Goal: Task Accomplishment & Management: Manage account settings

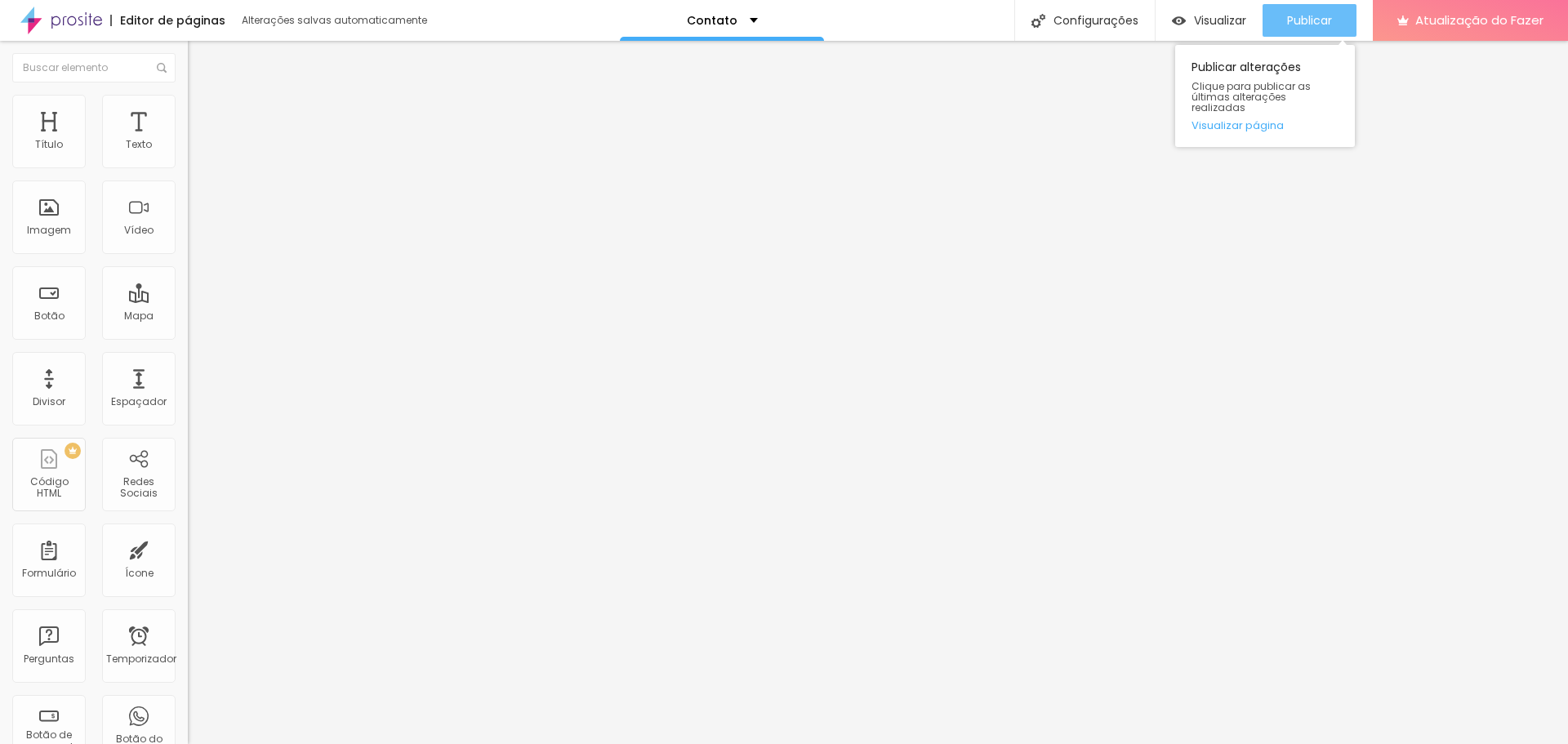
click at [1295, 25] on font "Publicar" at bounding box center [1309, 20] width 45 height 16
click at [1321, 24] on font "Publicar" at bounding box center [1309, 20] width 45 height 16
click at [1296, 23] on font "Publicar" at bounding box center [1309, 20] width 45 height 16
click at [187, 99] on img at bounding box center [194, 102] width 14 height 14
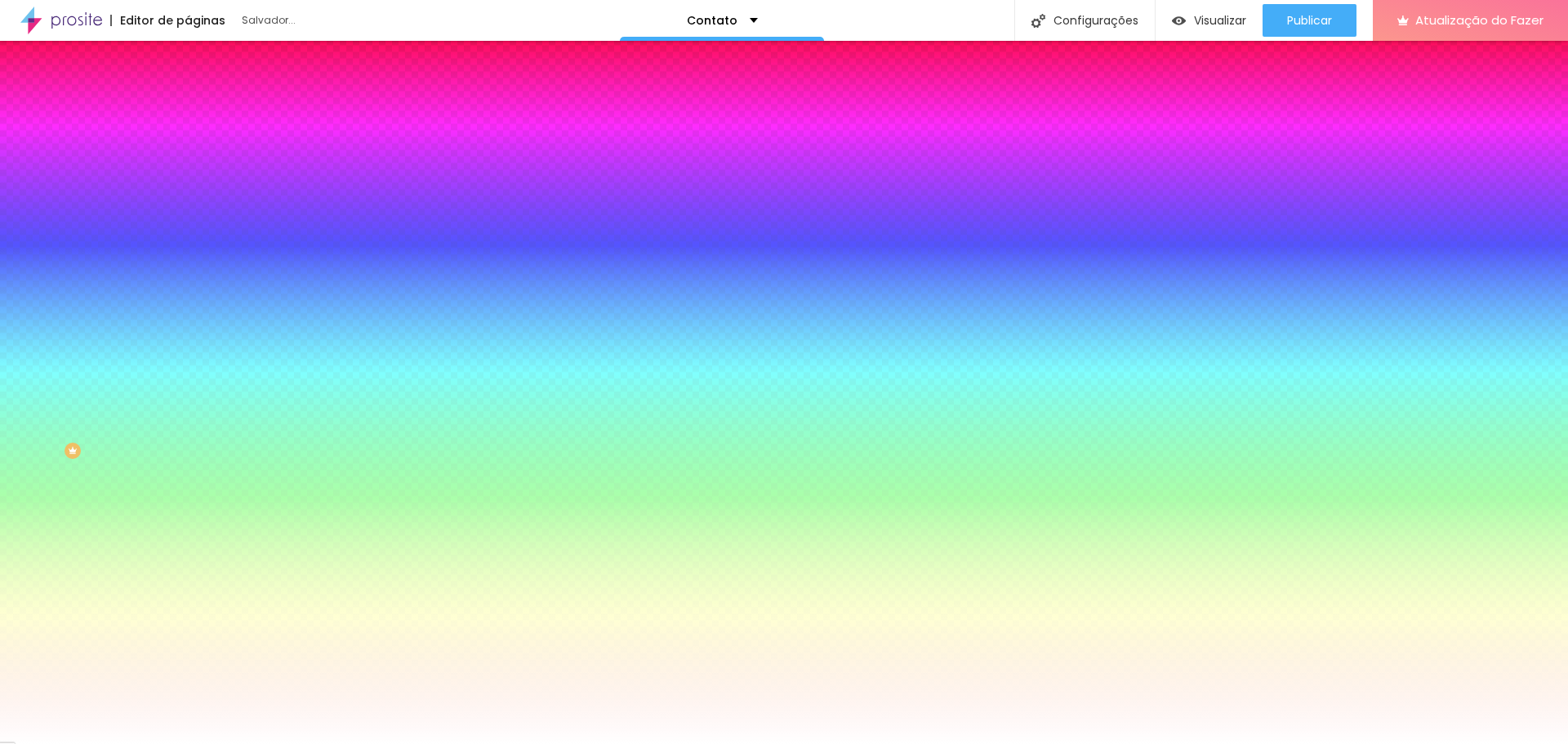
click at [187, 93] on img at bounding box center [194, 85] width 14 height 14
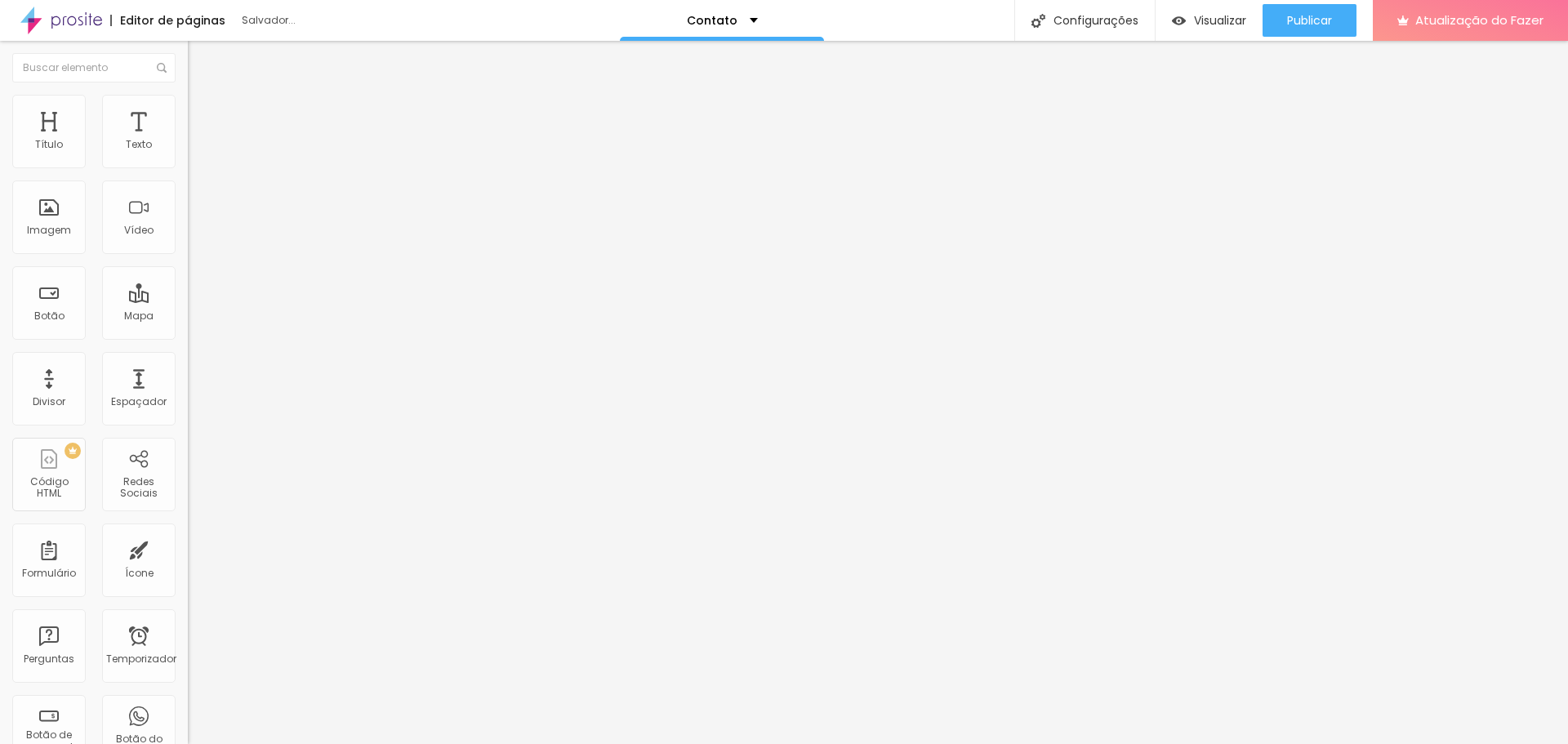
click at [187, 104] on img at bounding box center [194, 102] width 14 height 14
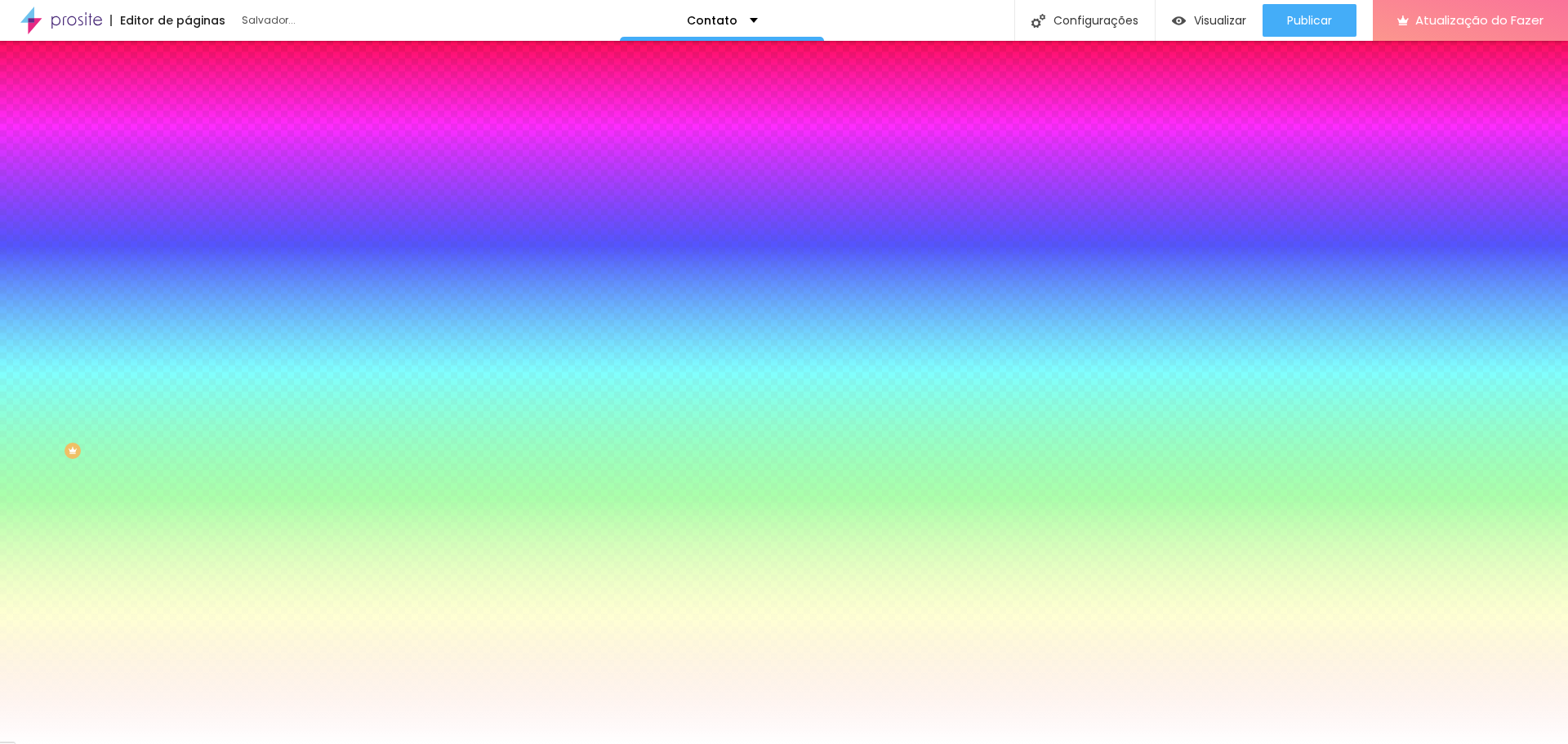
click at [187, 95] on li "Conteúdo" at bounding box center [281, 86] width 187 height 16
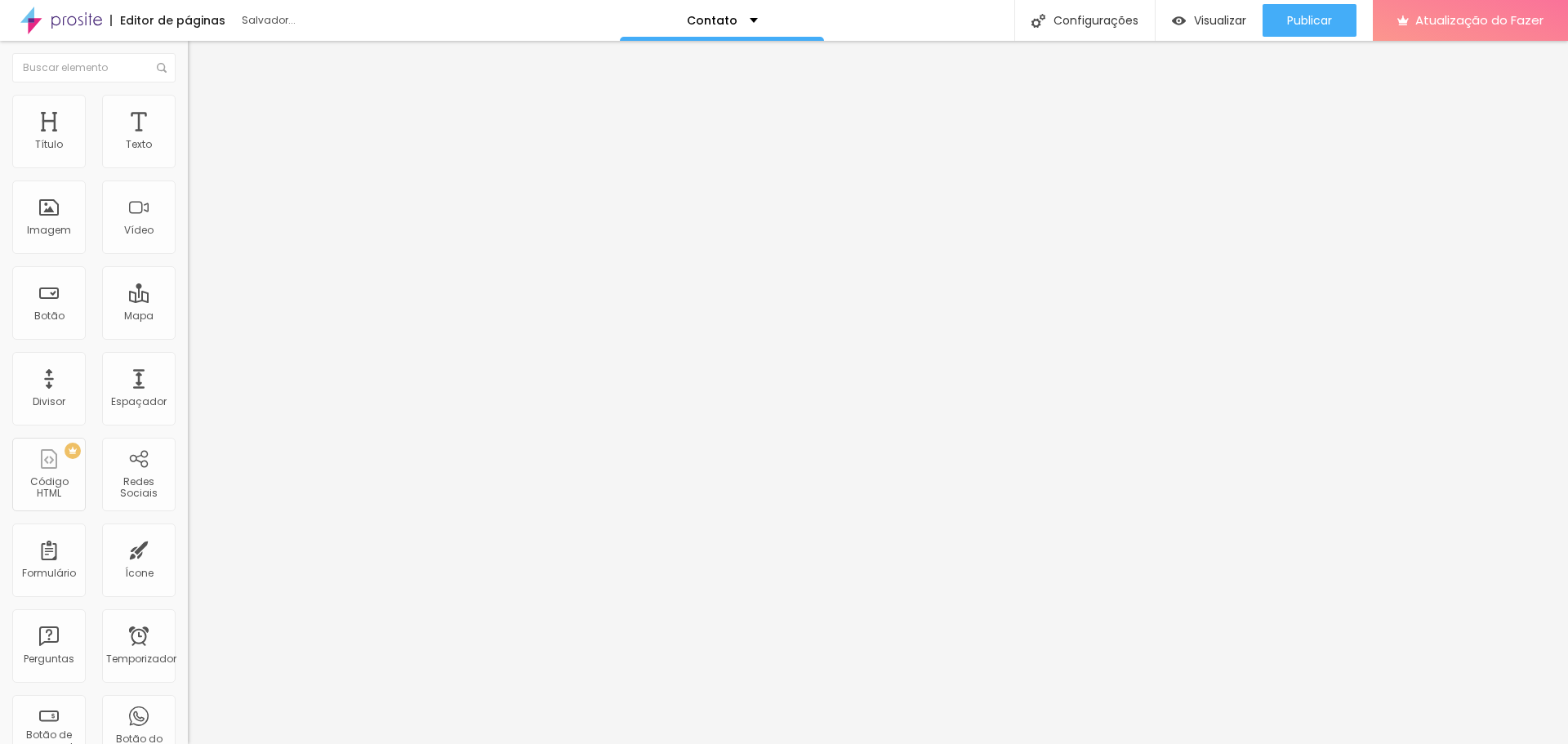
click at [187, 165] on div "Contato" at bounding box center [281, 150] width 187 height 28
click at [203, 111] on font "Estilo" at bounding box center [215, 106] width 25 height 14
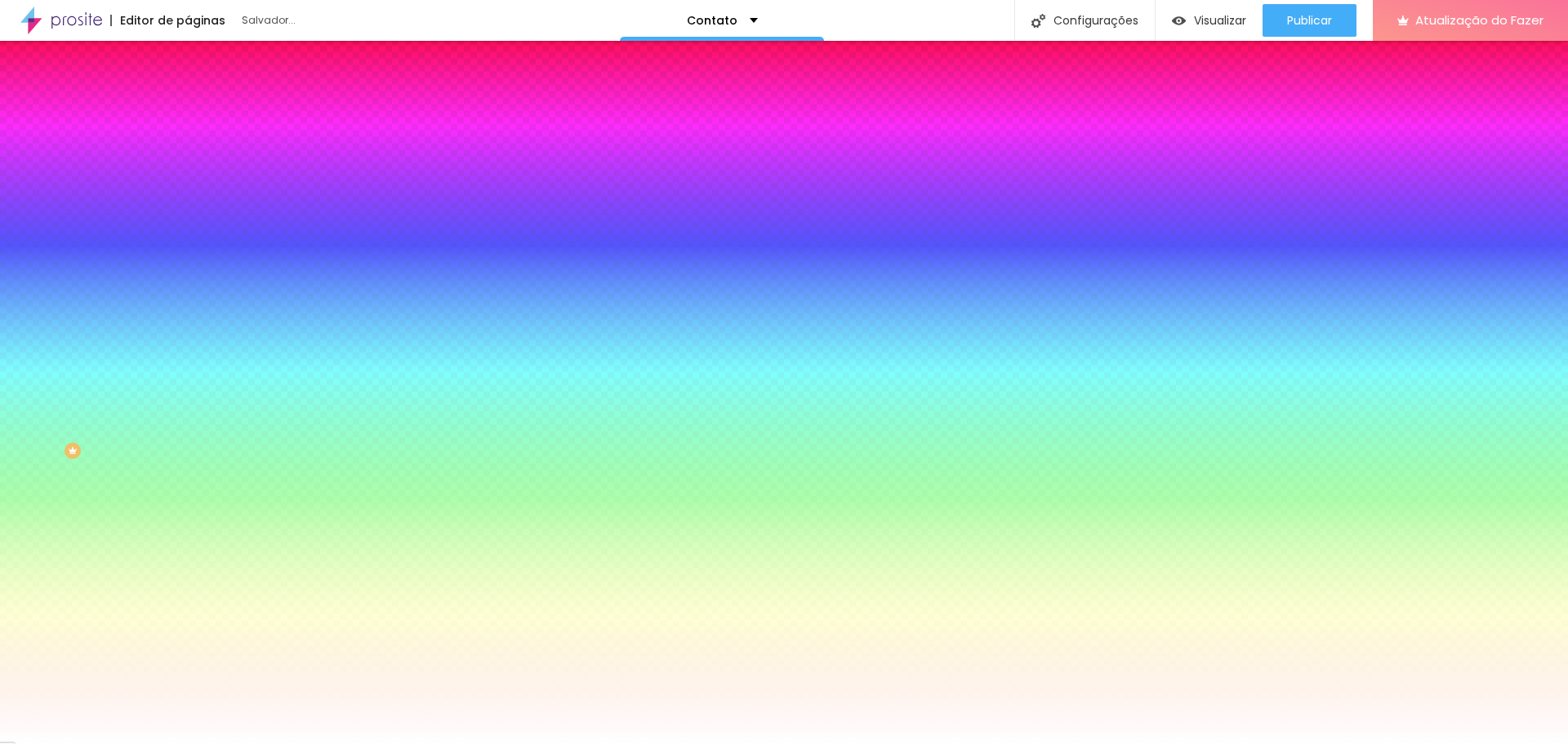
click at [200, 56] on img "button" at bounding box center [207, 60] width 13 height 13
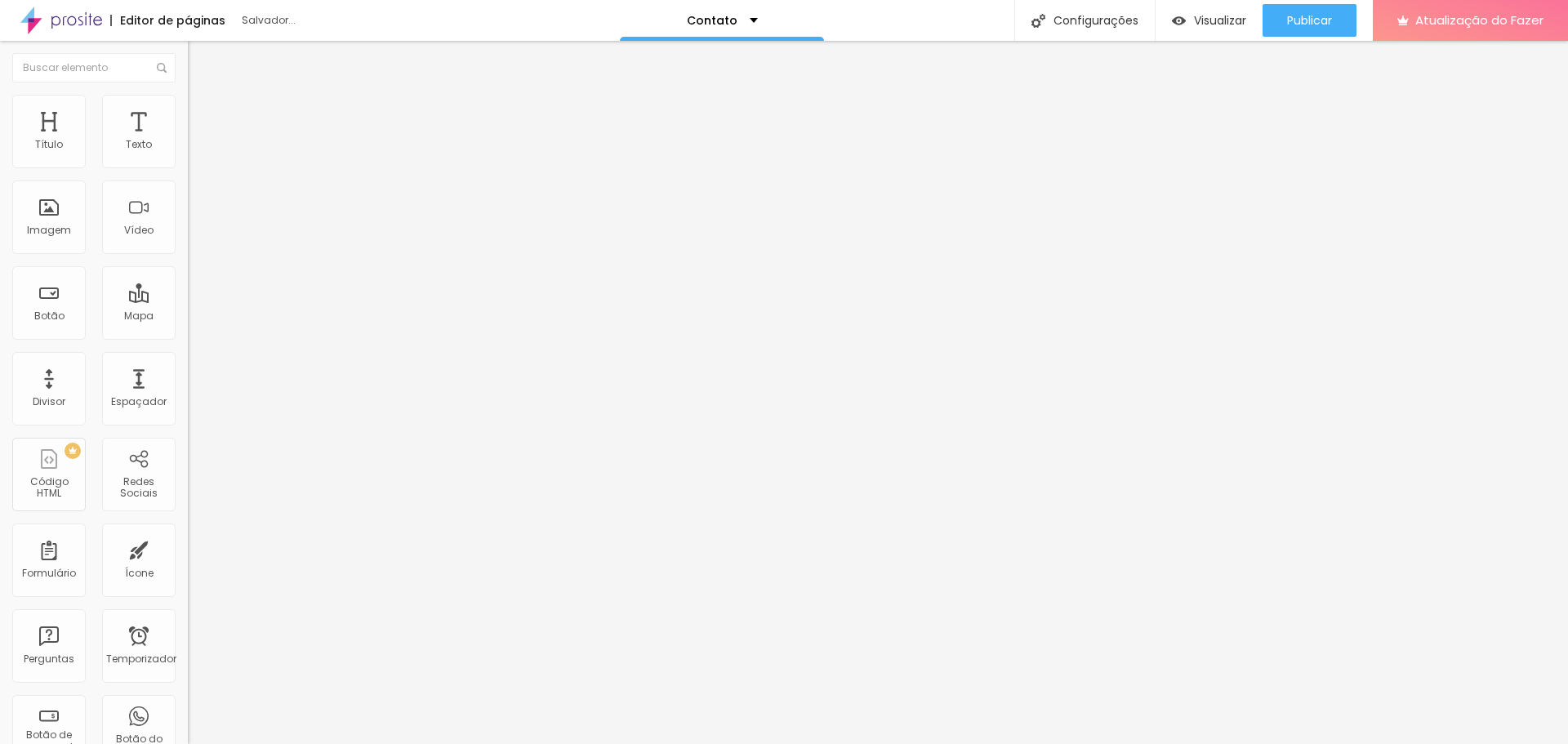
click at [203, 112] on font "Estilo" at bounding box center [215, 106] width 25 height 14
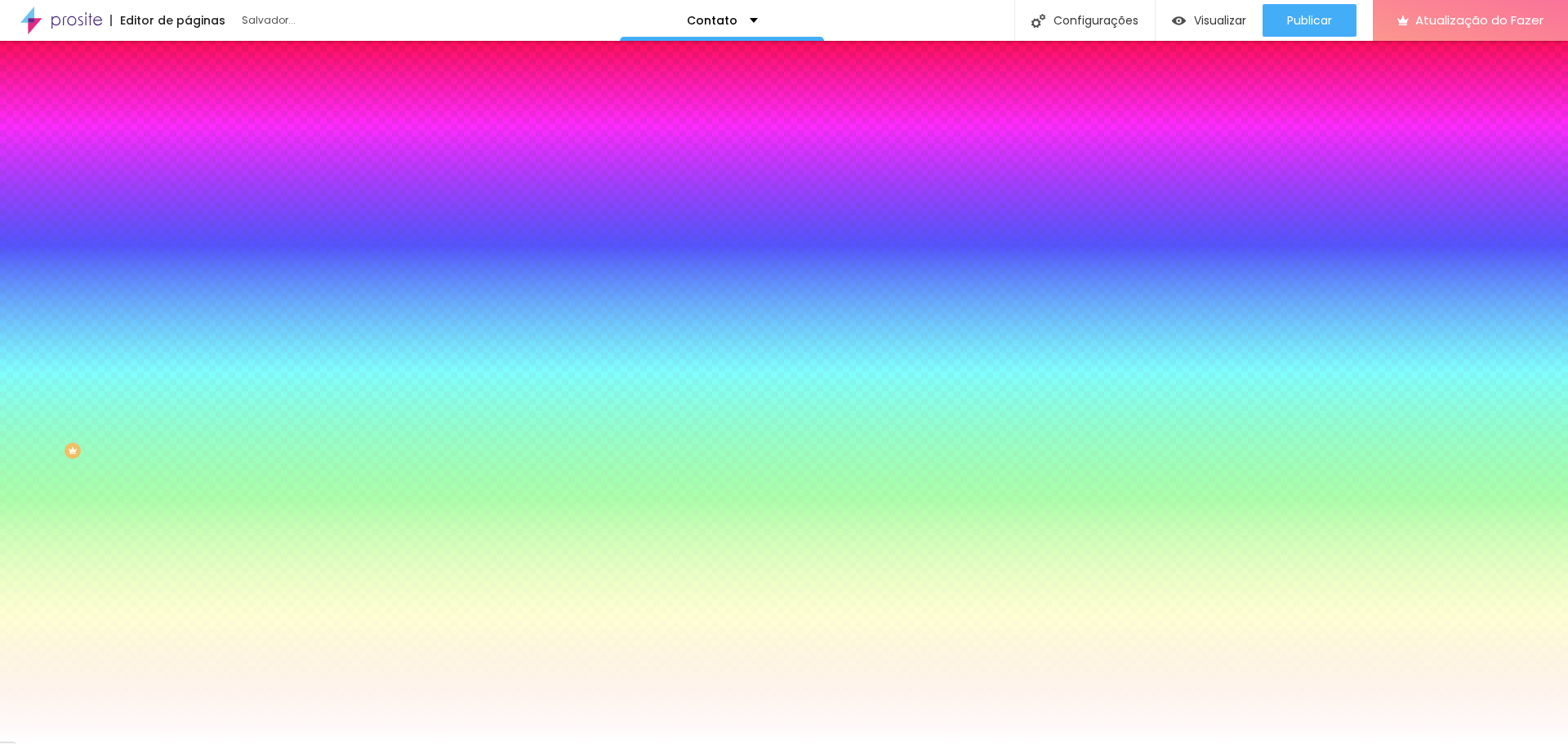
click at [200, 62] on img "button" at bounding box center [207, 60] width 13 height 13
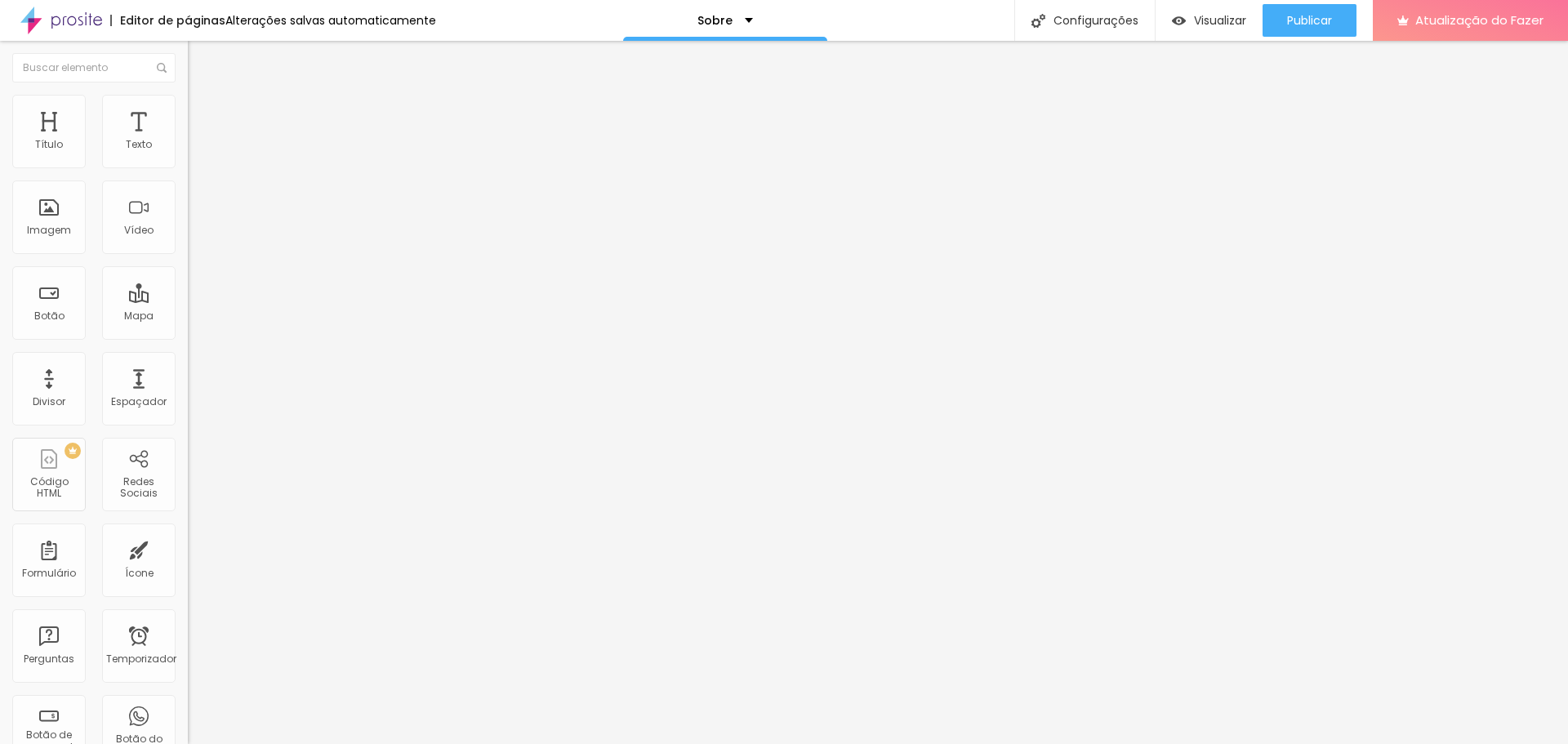
click at [187, 340] on img at bounding box center [193, 346] width 12 height 12
click at [187, 165] on div "Instagram" at bounding box center [281, 240] width 187 height 225
click at [187, 555] on input "https://" at bounding box center [285, 562] width 196 height 16
paste input "www.instagram.com/gabrielpereirafotografia18?igsh=MXI3aGlzMjFhdnM3eg=="
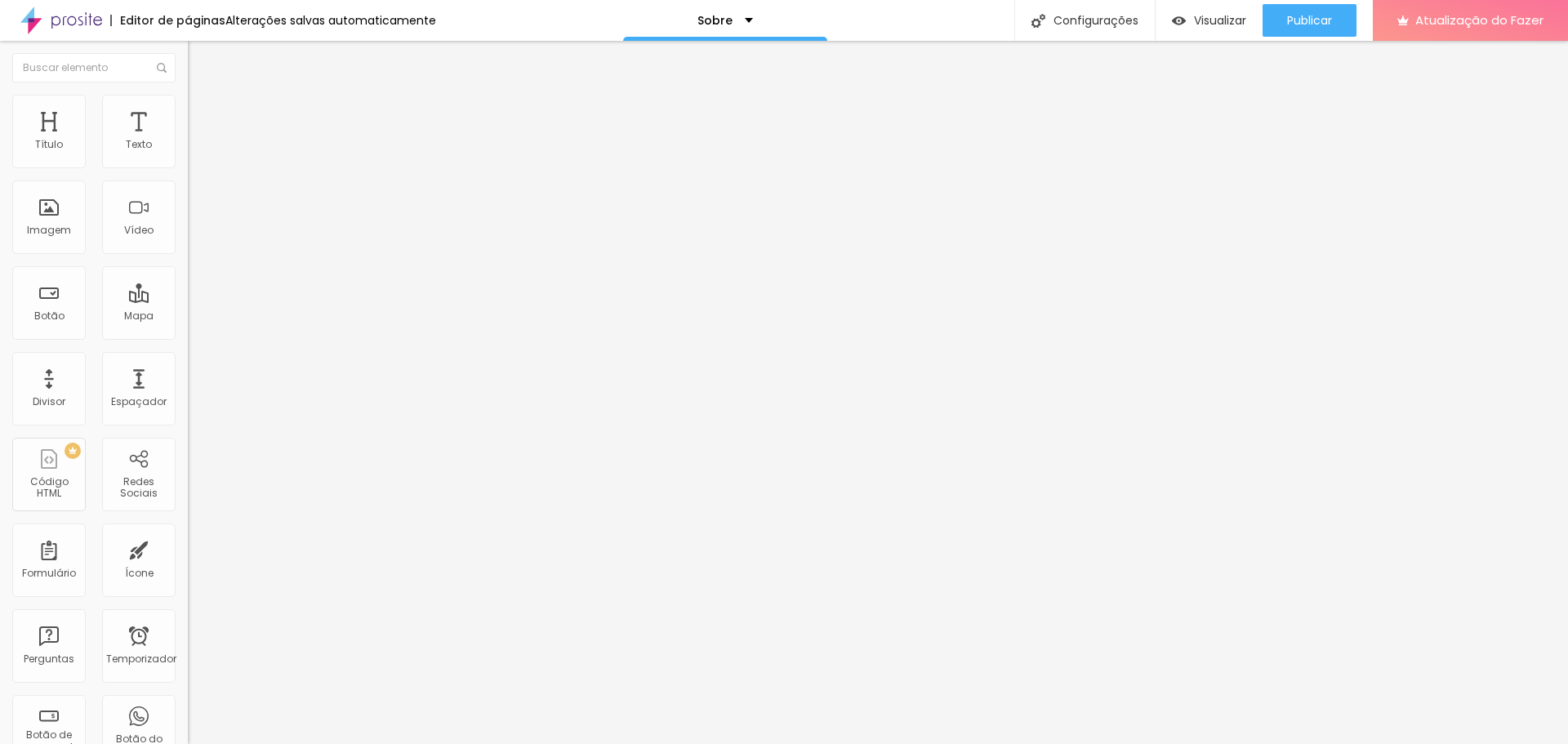
scroll to position [0, 295]
type input "[URL][DOMAIN_NAME]"
click at [1317, 24] on font "Publicar" at bounding box center [1309, 20] width 45 height 16
click at [203, 113] on font "Estilo" at bounding box center [215, 106] width 25 height 14
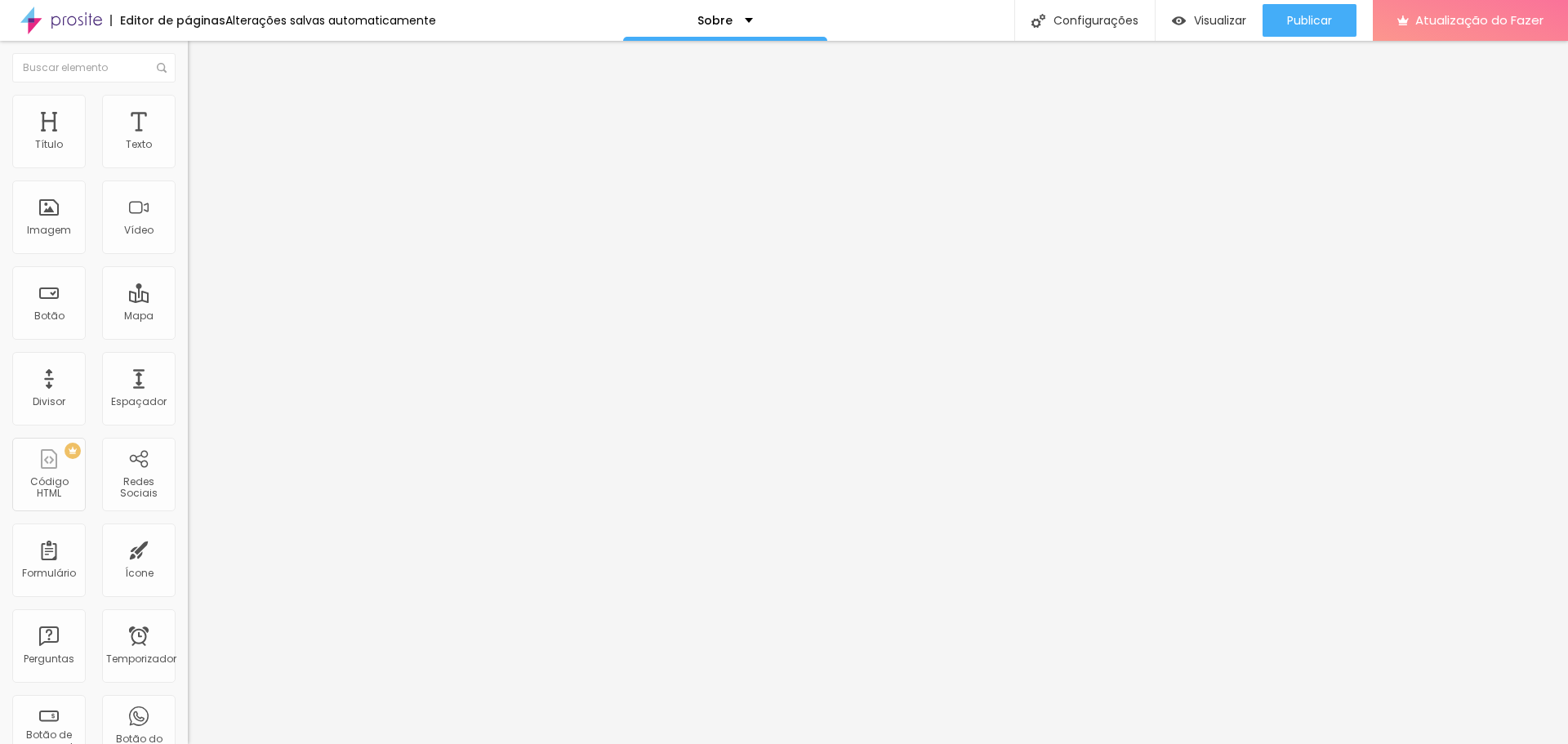
click at [187, 111] on li "Avançado" at bounding box center [281, 119] width 187 height 16
drag, startPoint x: 35, startPoint y: 103, endPoint x: 55, endPoint y: 129, distance: 32.8
click at [187, 93] on img at bounding box center [194, 85] width 14 height 14
click at [729, 12] on div "Sobre" at bounding box center [725, 20] width 204 height 41
click at [724, 14] on font "Sobre" at bounding box center [725, 5] width 33 height 16
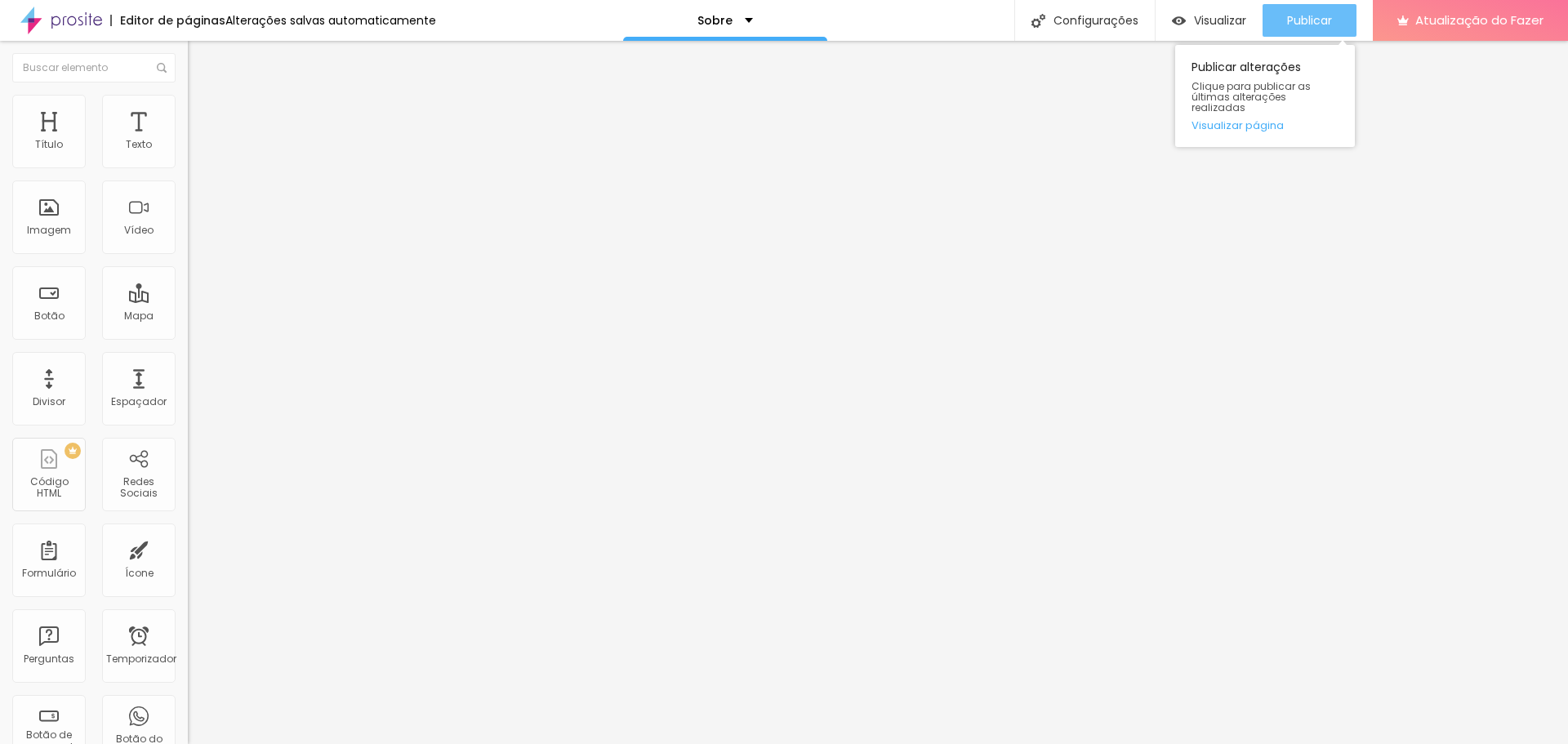
click at [1291, 28] on font "Publicar" at bounding box center [1309, 20] width 45 height 16
click at [1317, 14] on font "Publicar" at bounding box center [1309, 20] width 45 height 16
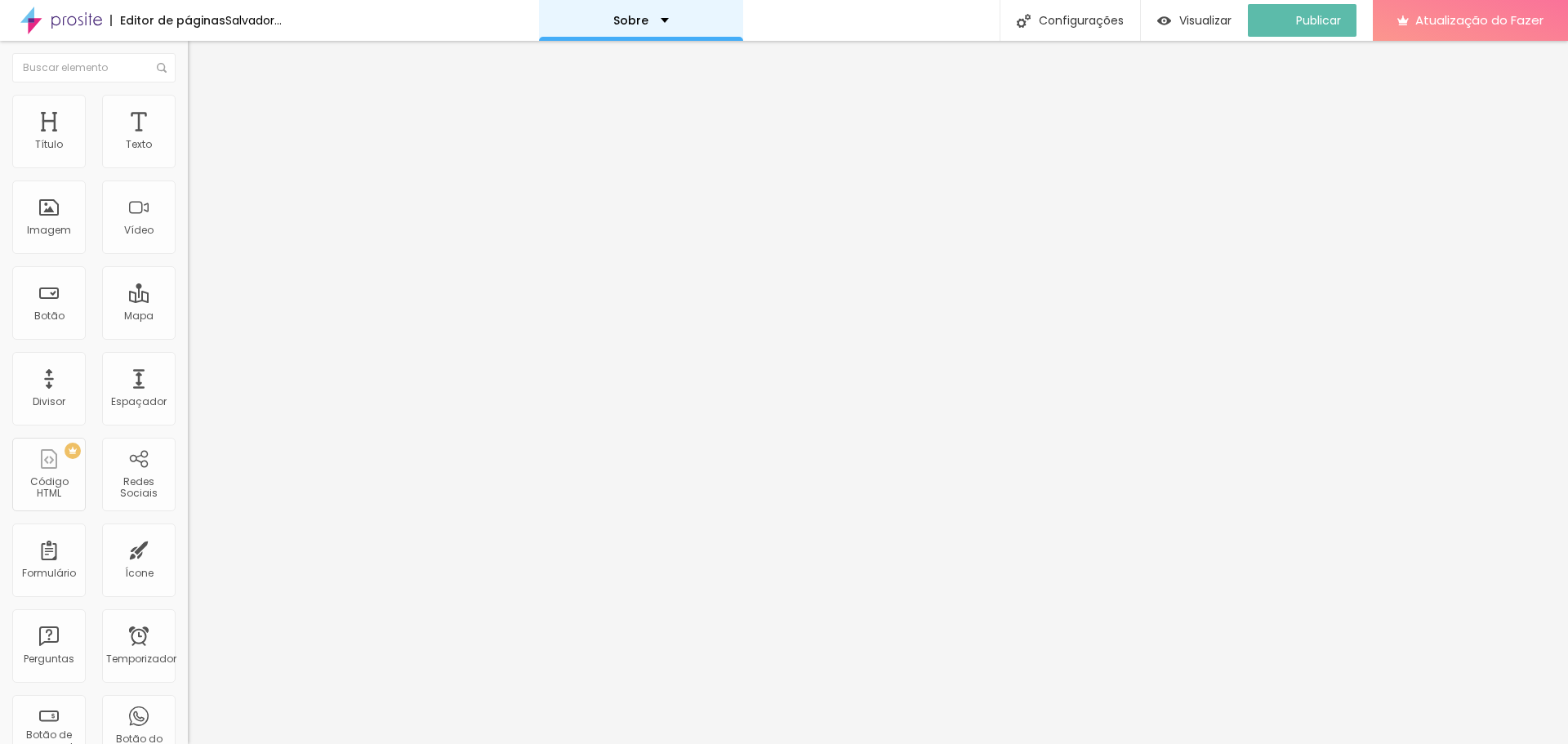
click at [691, 18] on div "Sobre" at bounding box center [641, 20] width 204 height 41
click at [662, 59] on font "Contato" at bounding box center [635, 50] width 53 height 17
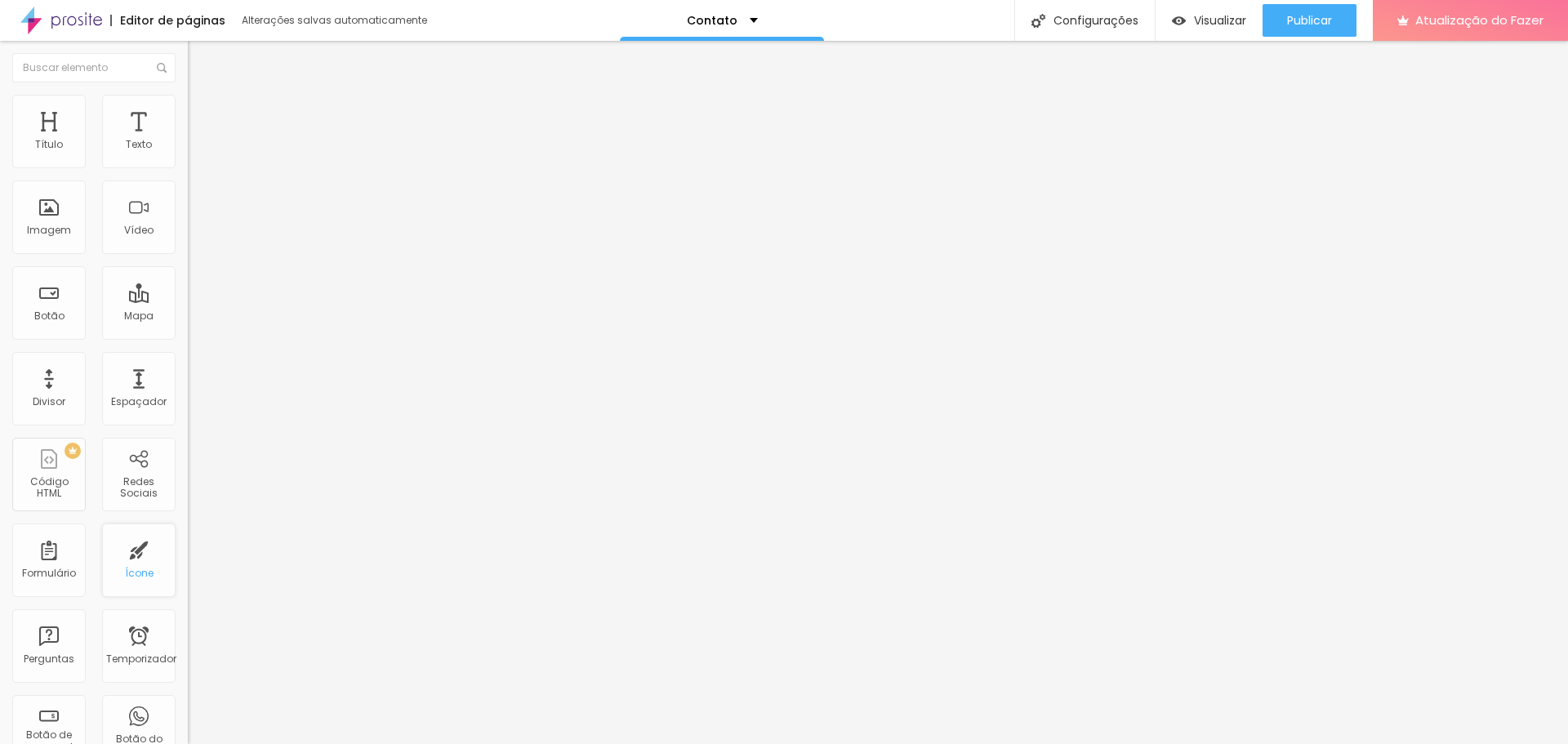
click at [125, 569] on font "Ícone" at bounding box center [140, 573] width 29 height 14
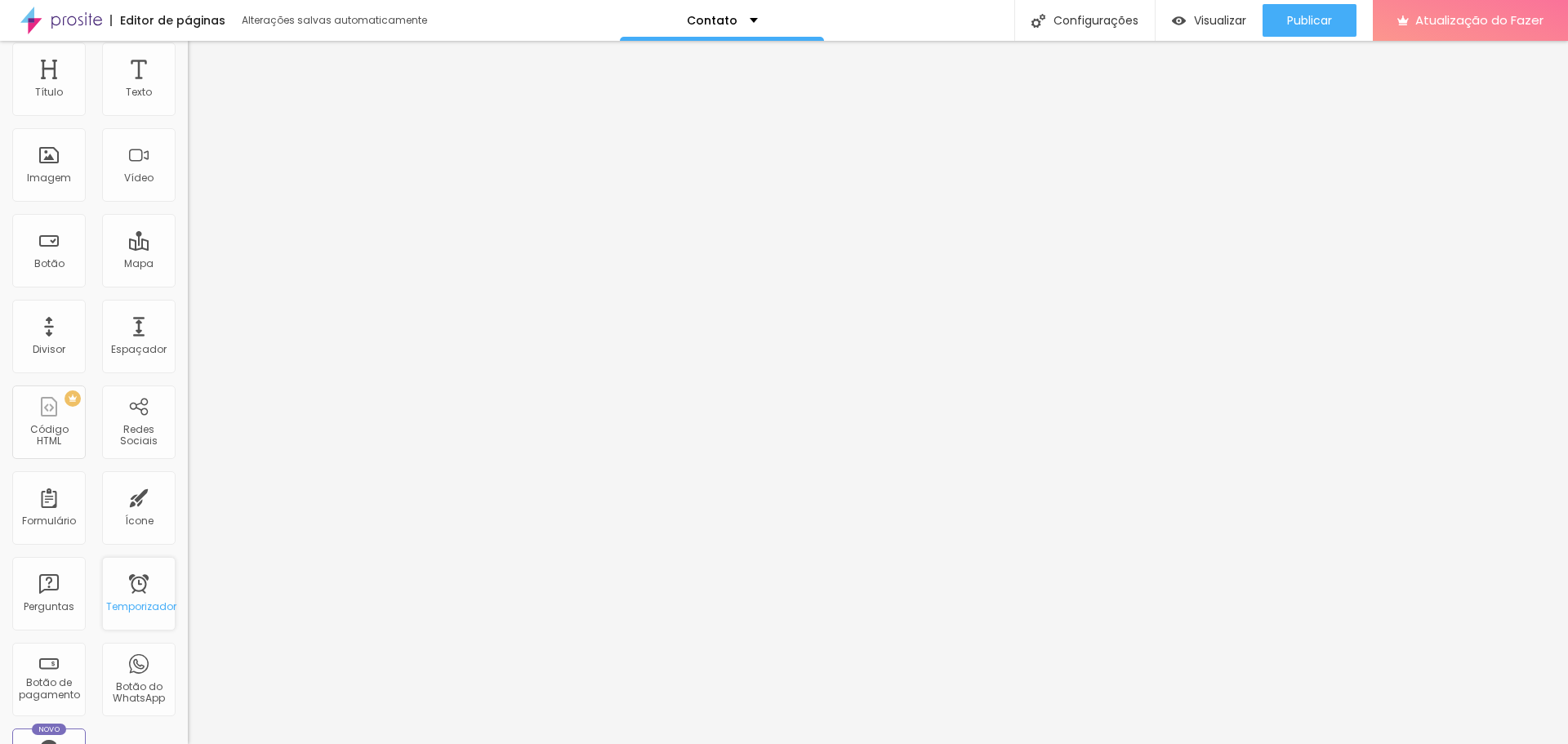
scroll to position [82, 0]
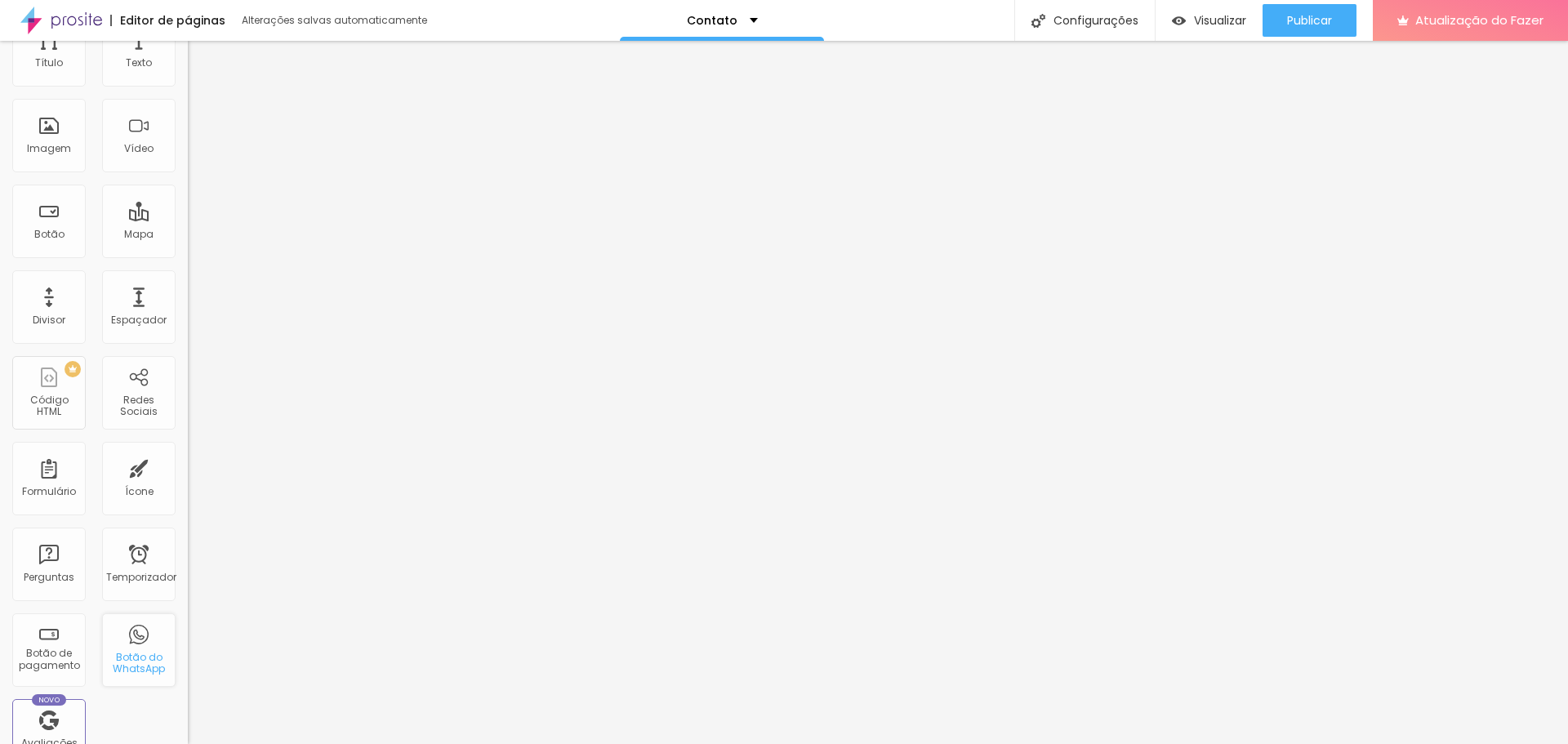
click at [138, 651] on font "Botão do WhatsApp" at bounding box center [139, 662] width 52 height 25
click at [130, 643] on div "Botão do WhatsApp" at bounding box center [138, 649] width 73 height 73
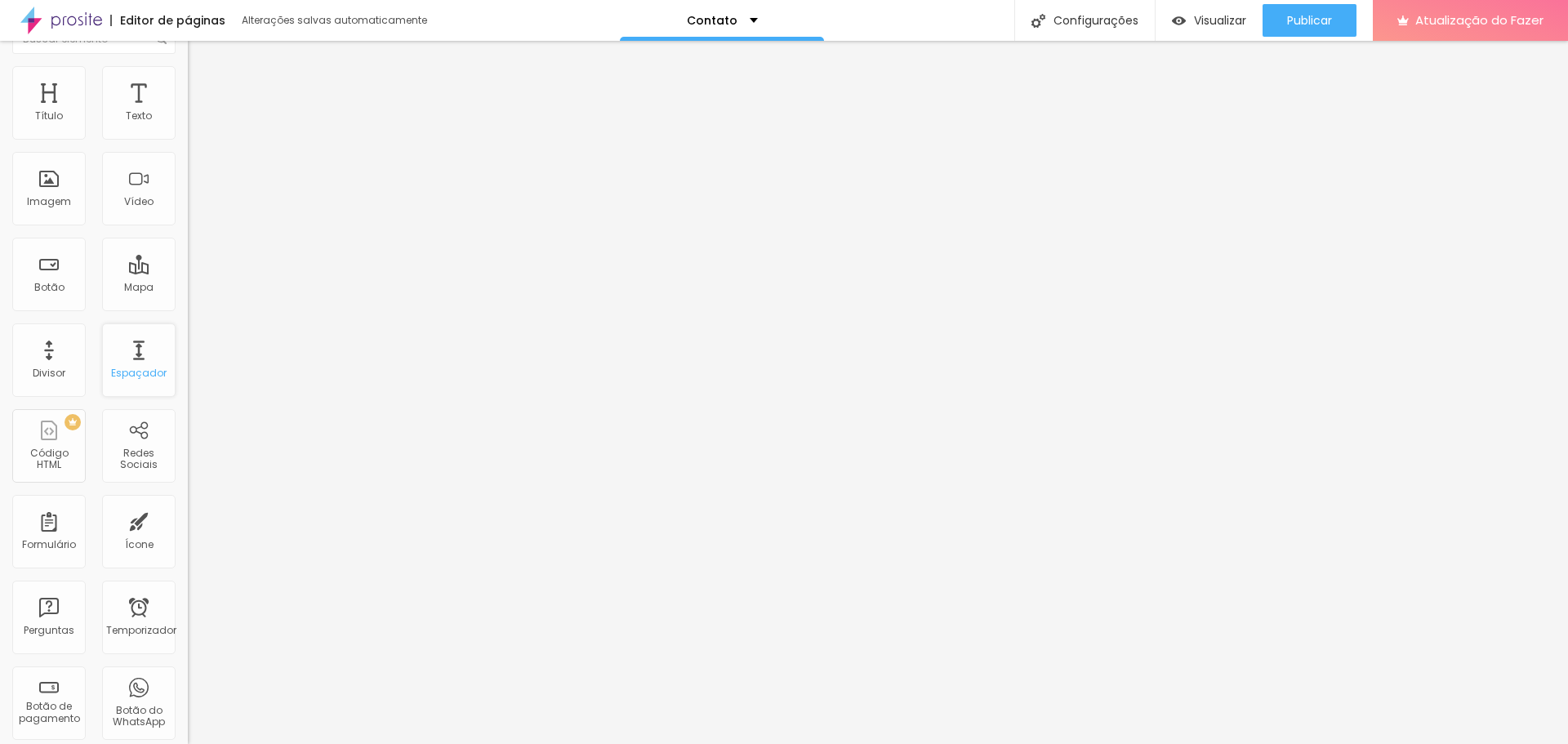
scroll to position [0, 0]
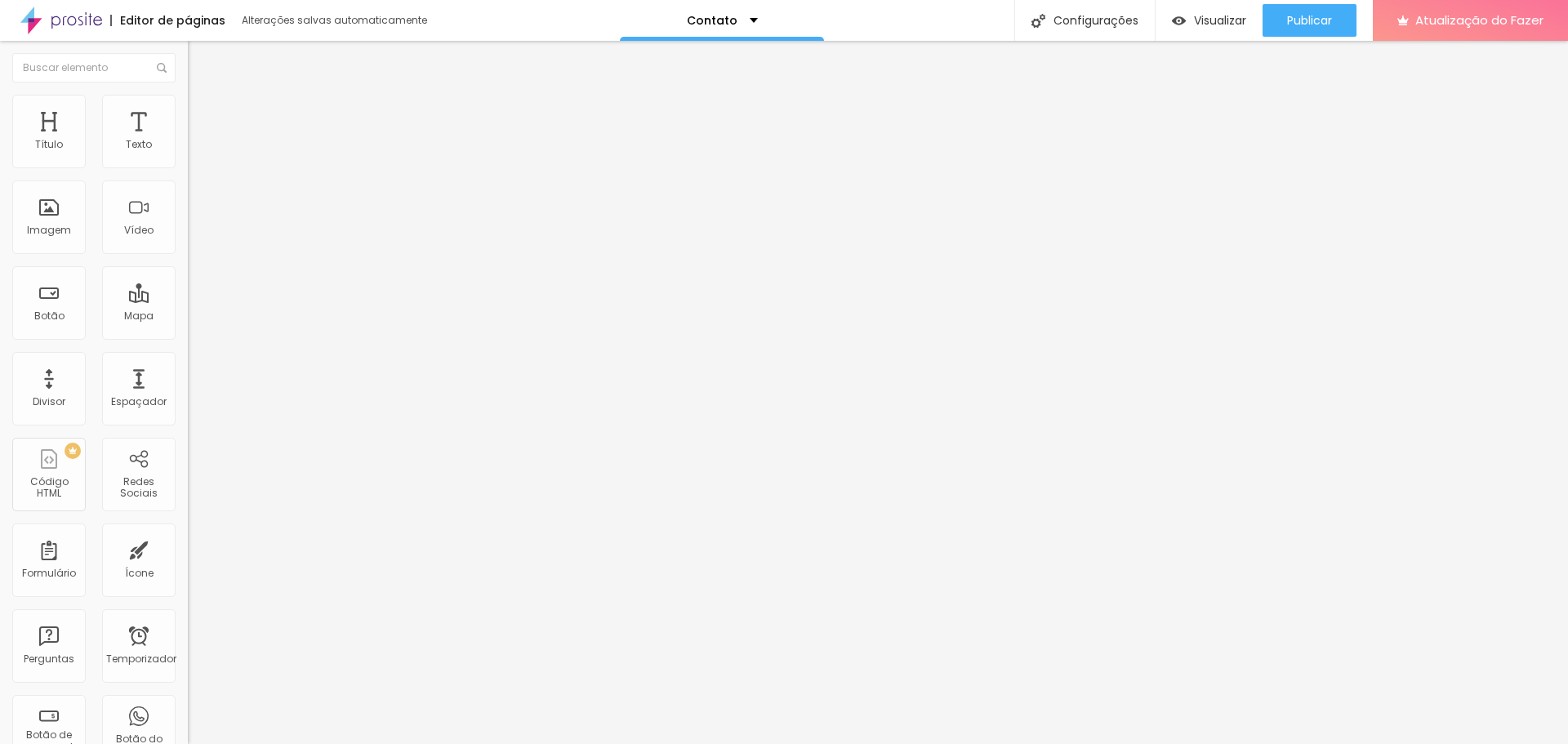
drag, startPoint x: 93, startPoint y: 170, endPoint x: 119, endPoint y: 172, distance: 26.1
click at [187, 154] on input "text" at bounding box center [285, 145] width 196 height 16
type input "(71)98207-8046"
click at [1316, 18] on font "Publicar" at bounding box center [1309, 20] width 45 height 16
click at [187, 108] on li "Estilo" at bounding box center [281, 103] width 187 height 16
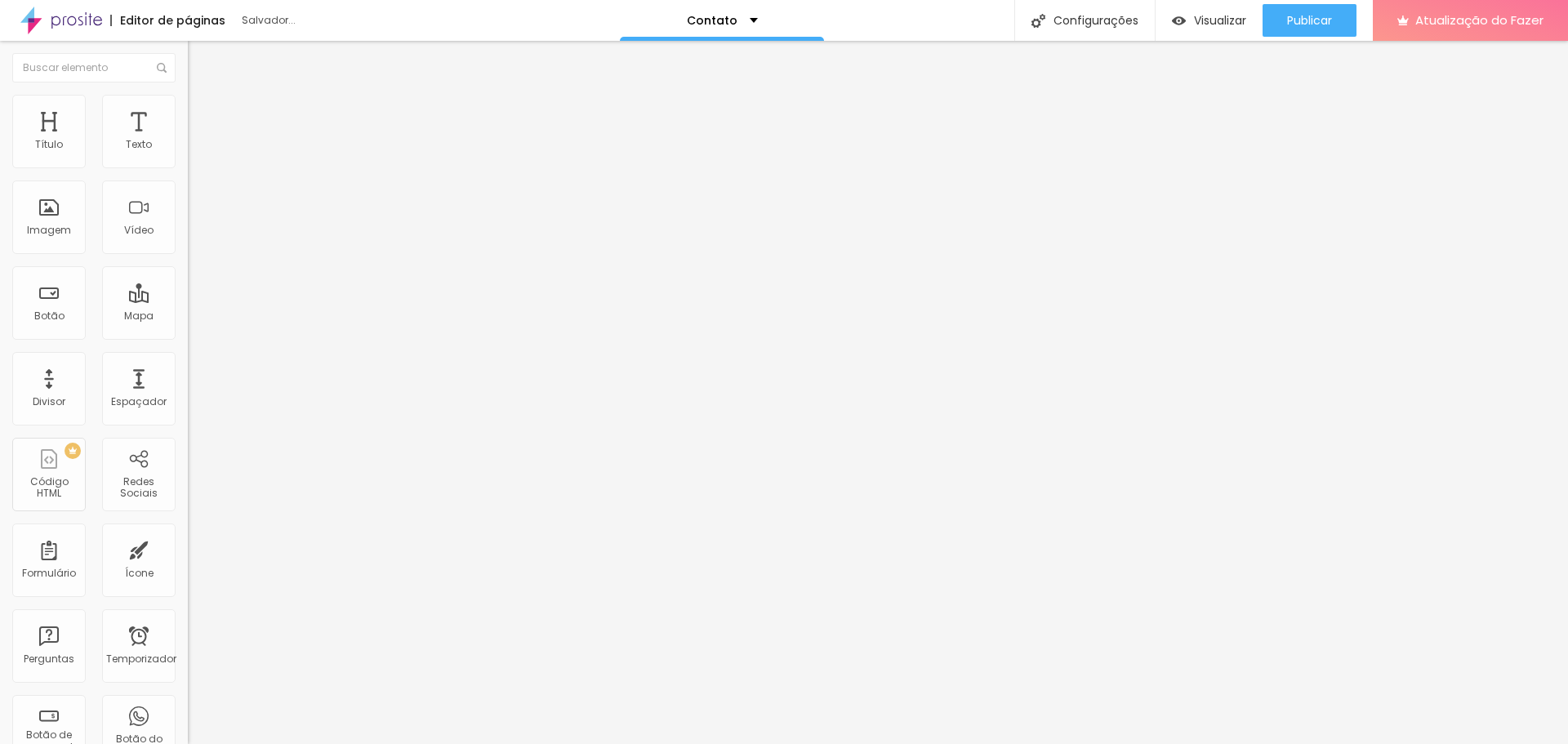
click at [194, 150] on img at bounding box center [199, 145] width 10 height 10
radio input "false"
radio input "true"
click at [194, 257] on img at bounding box center [199, 262] width 10 height 10
radio input "true"
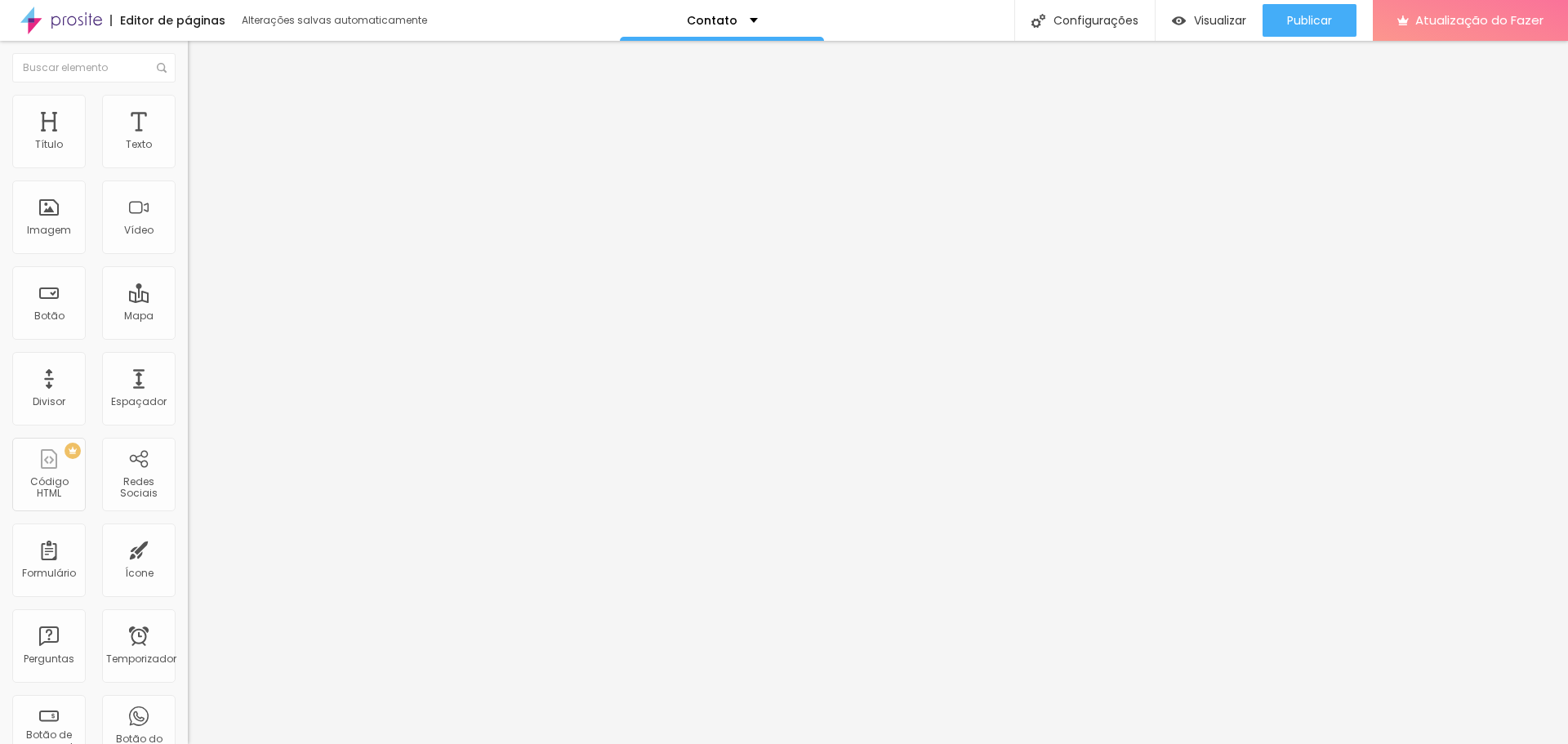
radio input "false"
click at [194, 257] on img at bounding box center [199, 262] width 10 height 10
radio input "false"
click at [194, 257] on img at bounding box center [199, 262] width 10 height 10
radio input "false"
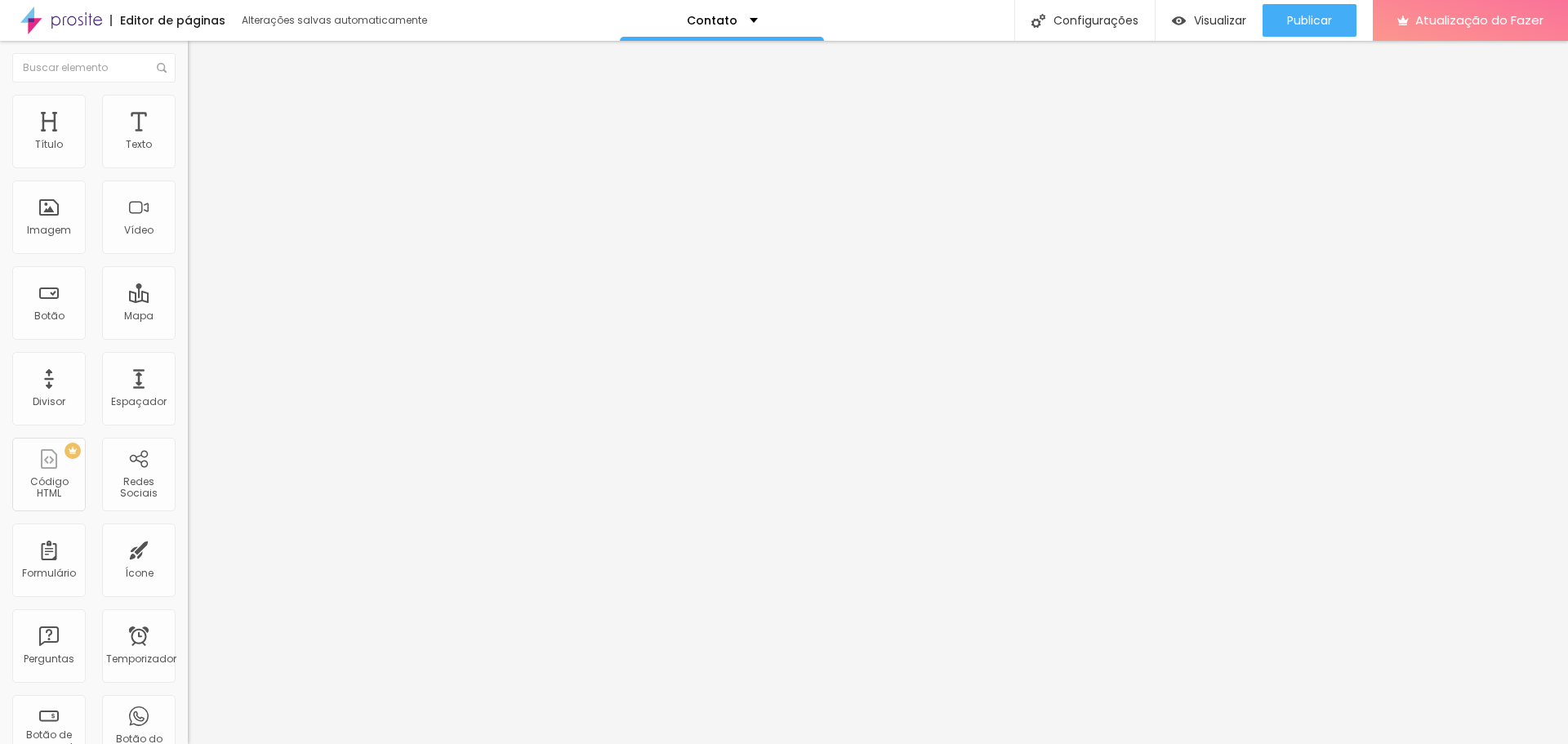
radio input "true"
click at [194, 257] on img at bounding box center [199, 262] width 10 height 10
radio input "true"
radio input "false"
click at [194, 257] on img at bounding box center [199, 262] width 10 height 10
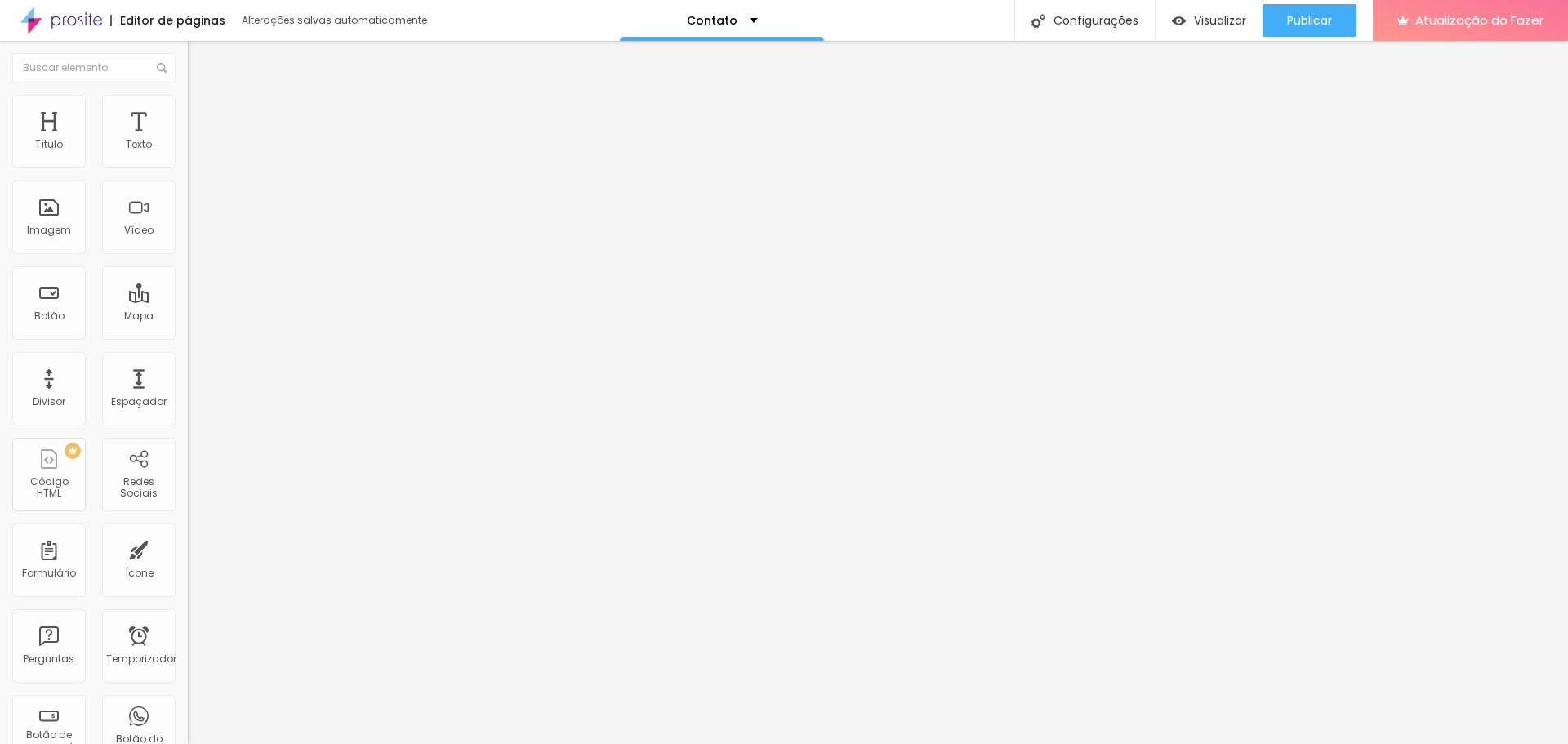
radio input "false"
click at [194, 257] on img at bounding box center [199, 262] width 10 height 10
radio input "false"
radio input "true"
click at [194, 257] on img at bounding box center [199, 262] width 10 height 10
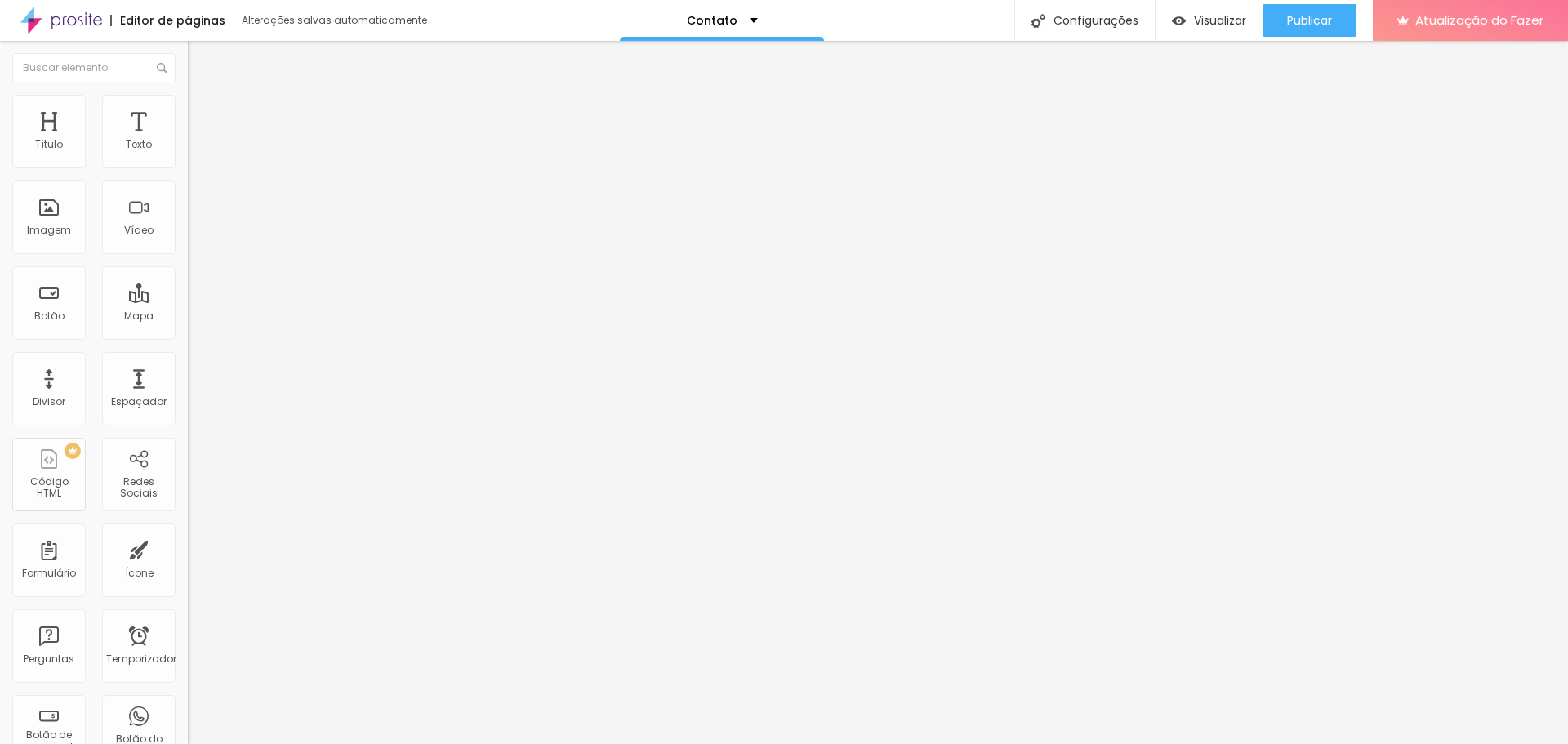
radio input "true"
radio input "false"
type input "13"
type input "14"
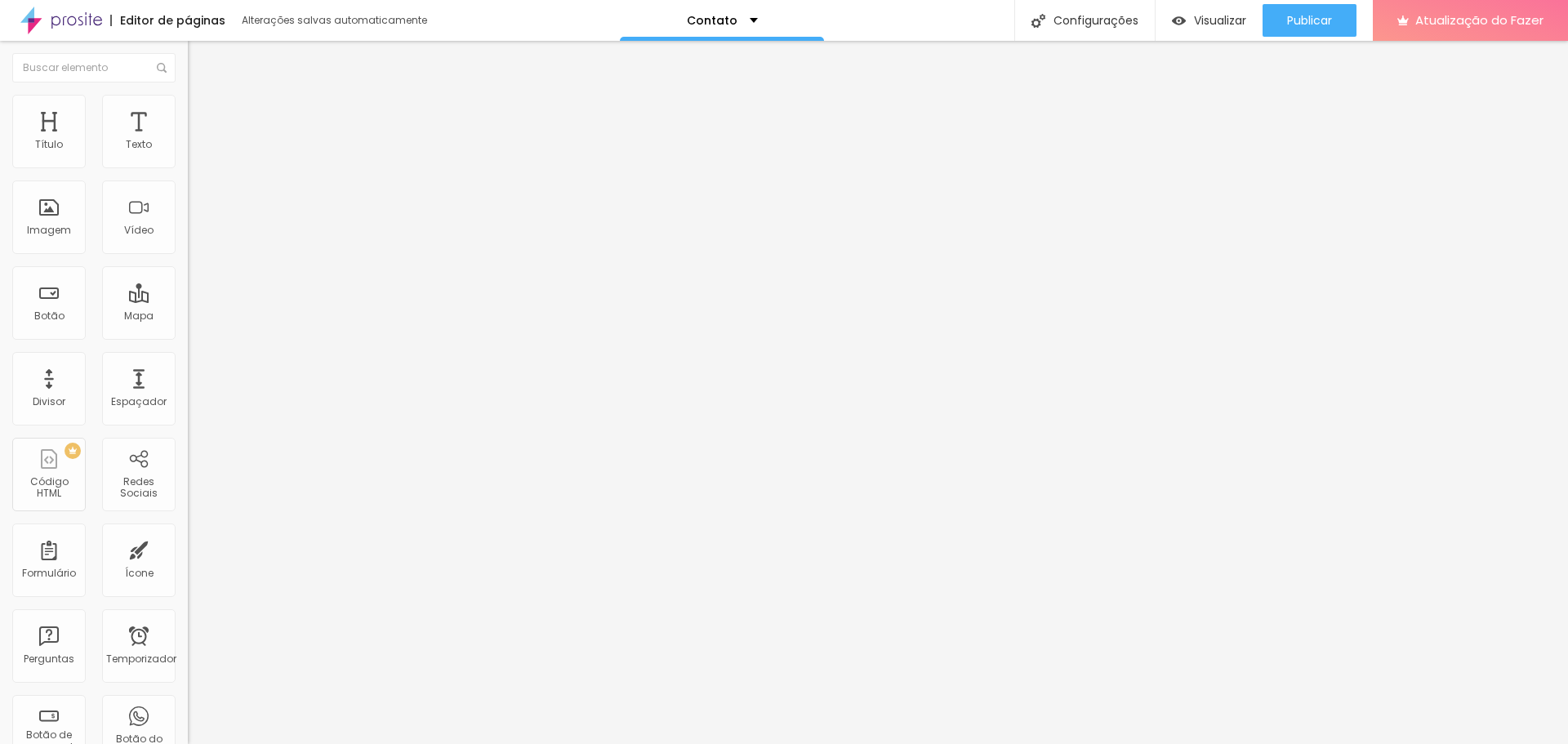
type input "14"
type input "15"
type input "17"
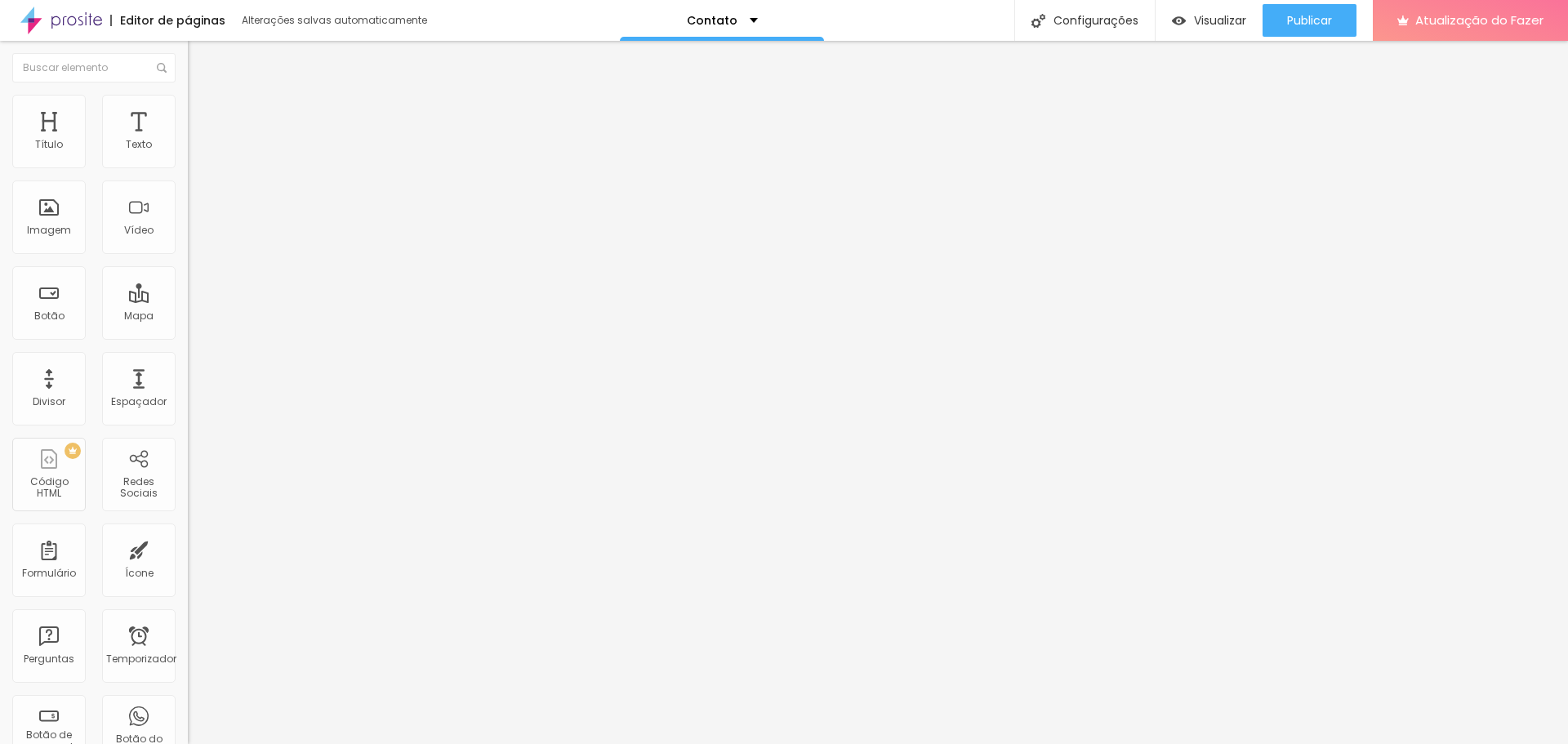
type input "18"
type input "17"
type input "16"
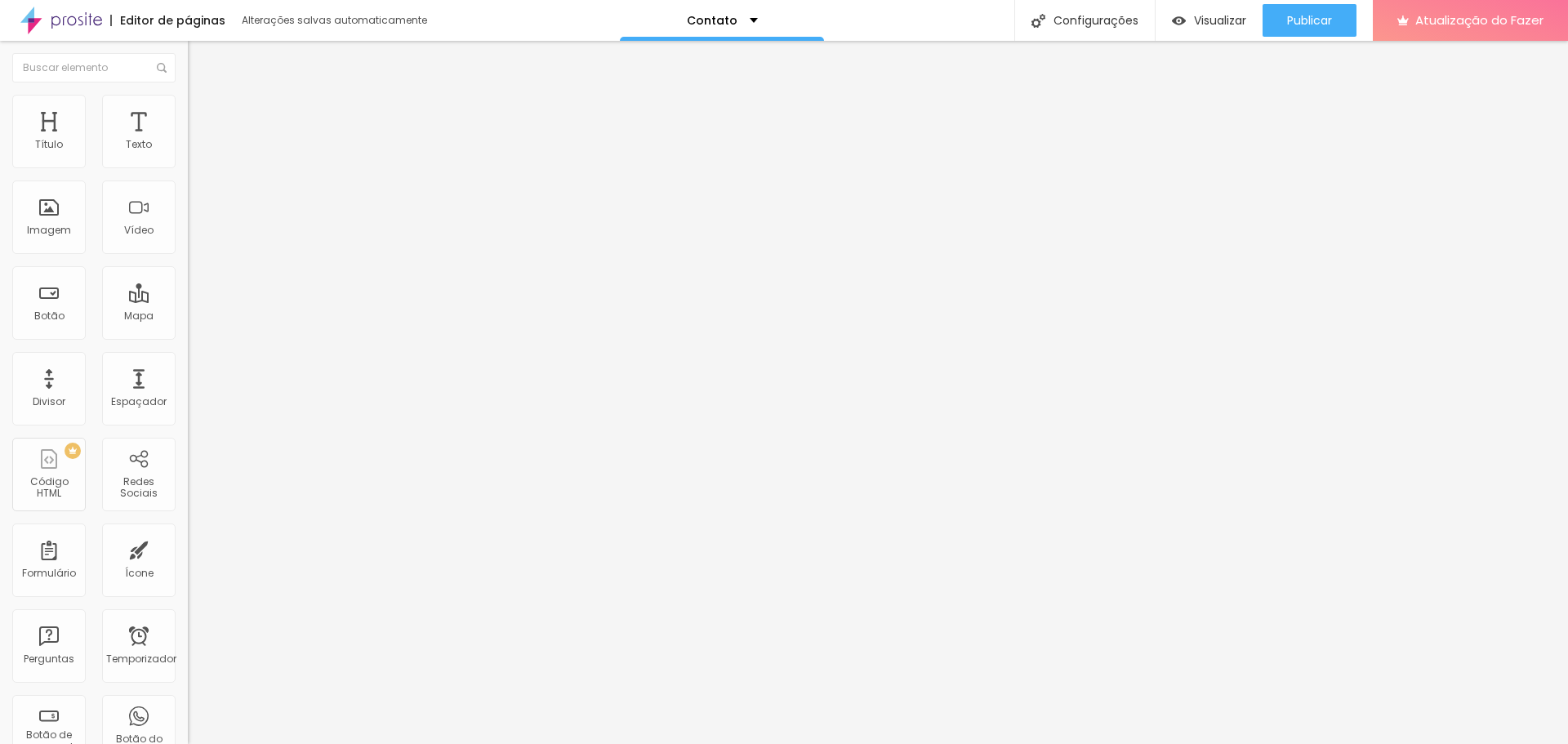
type input "16"
type input "15"
type input "16"
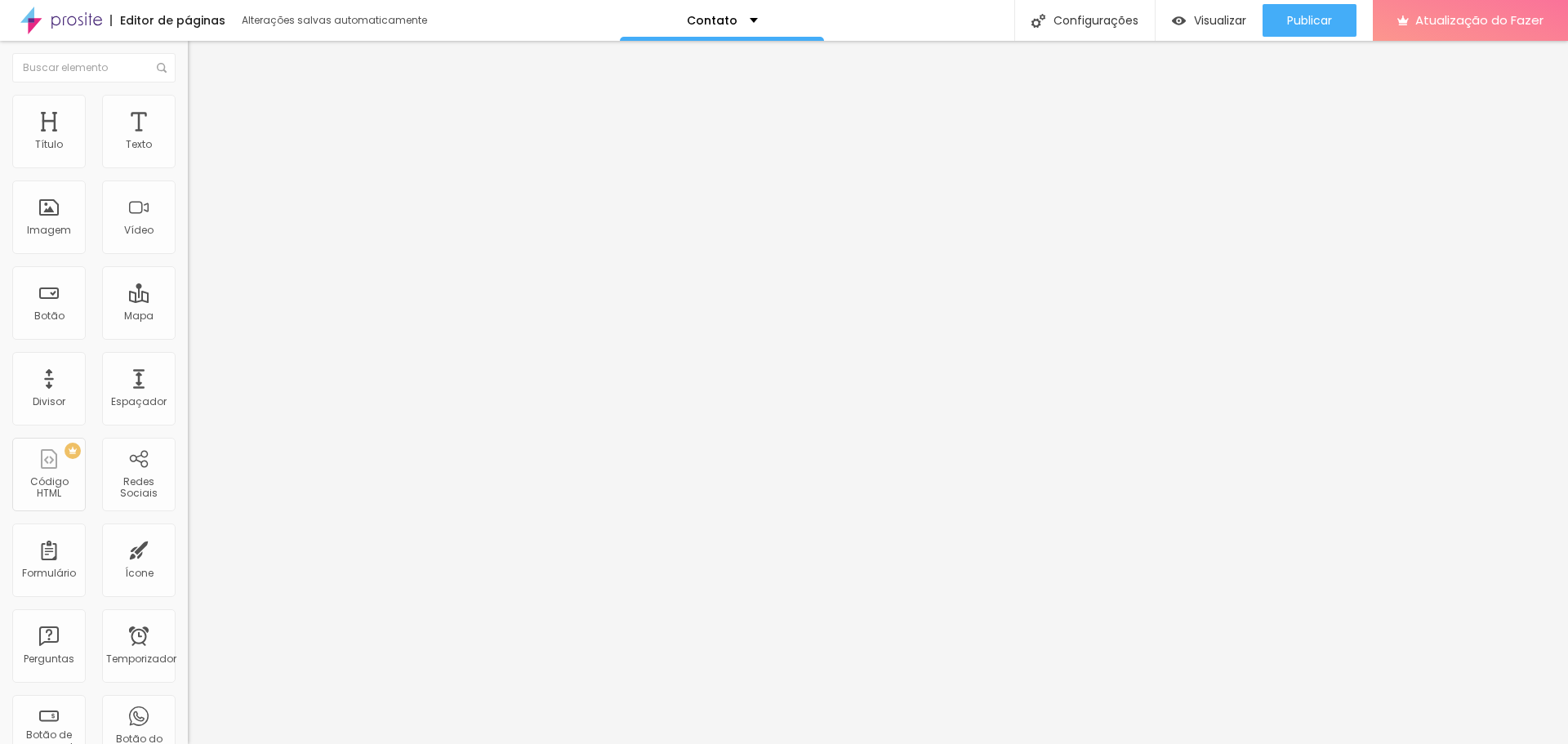
drag, startPoint x: 58, startPoint y: 245, endPoint x: 92, endPoint y: 251, distance: 34.5
type input "16"
click at [187, 473] on input "range" at bounding box center [240, 480] width 105 height 13
click at [187, 523] on font "Verde claro" at bounding box center [216, 530] width 57 height 14
click at [187, 548] on font "Verde escuro" at bounding box center [220, 555] width 66 height 14
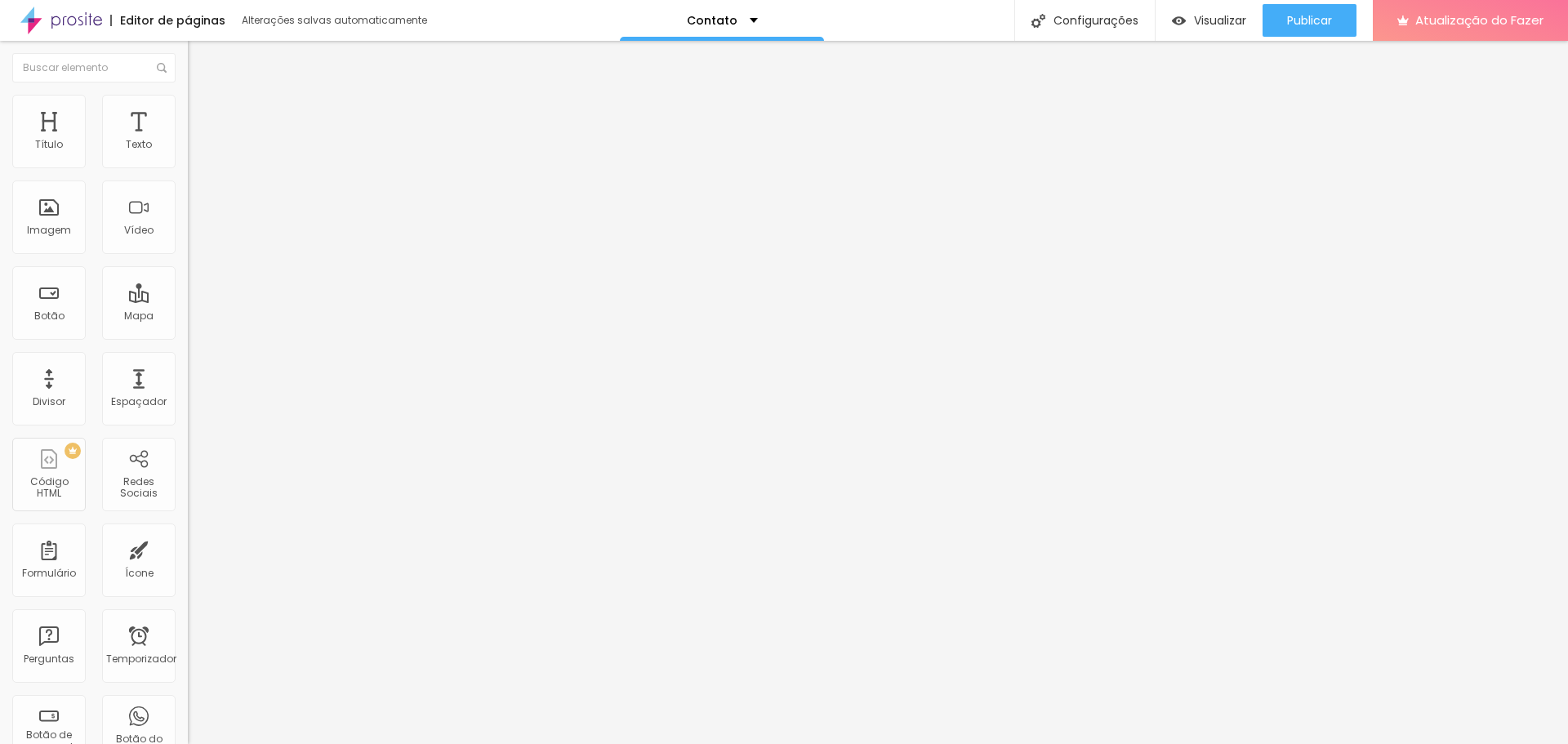
click at [187, 532] on font "Verde claro" at bounding box center [216, 539] width 57 height 14
click at [187, 535] on div "Verde claro" at bounding box center [281, 542] width 187 height 15
click at [187, 548] on font "Verde escuro" at bounding box center [220, 555] width 66 height 14
click at [187, 567] on font "Arredondada" at bounding box center [222, 574] width 69 height 14
click at [187, 589] on div "Curvada" at bounding box center [281, 594] width 187 height 10
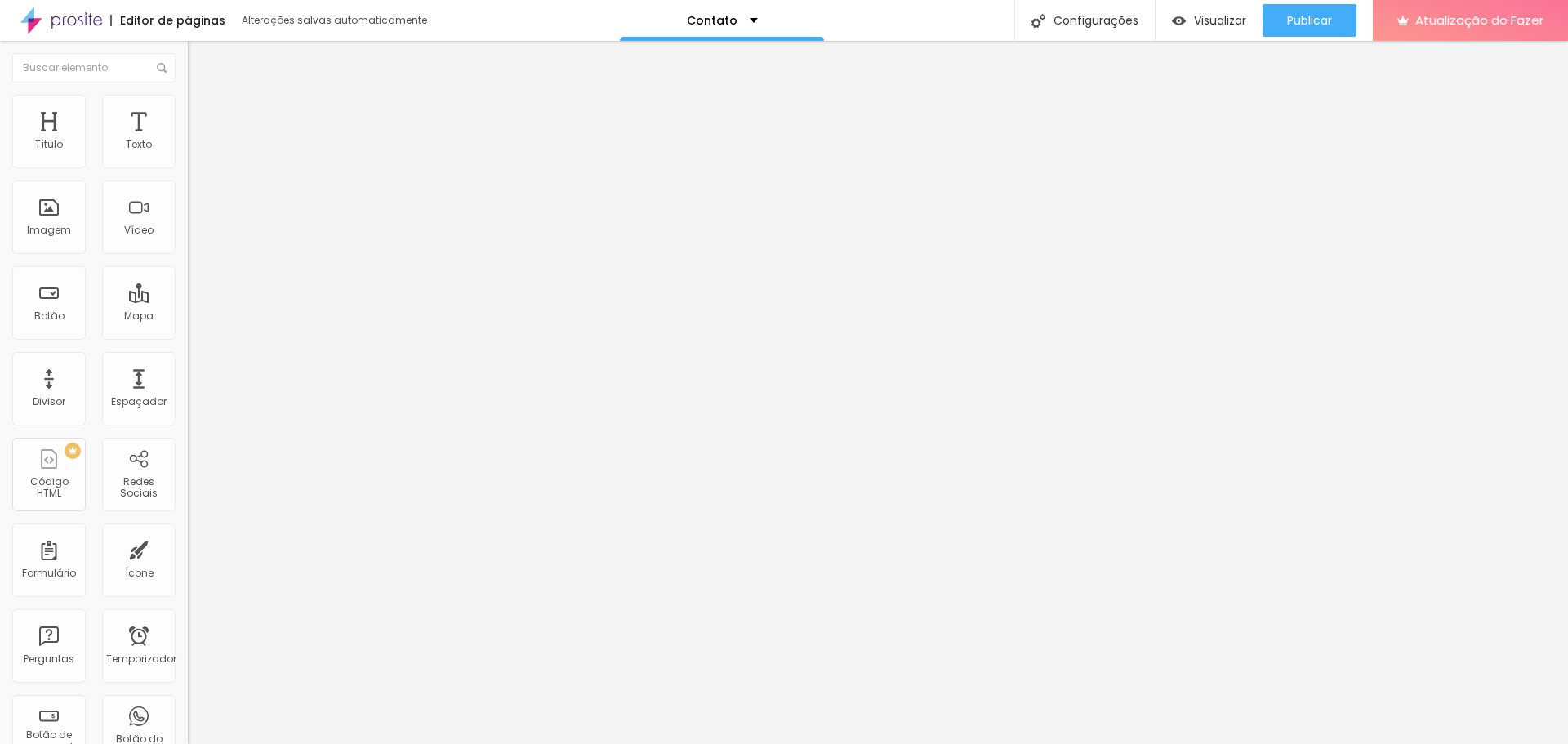
click at [187, 580] on div "Reta" at bounding box center [281, 585] width 187 height 10
click at [187, 593] on span "Curvada" at bounding box center [210, 599] width 45 height 14
click at [187, 603] on font "Arredondada" at bounding box center [222, 609] width 69 height 14
click at [203, 115] on font "Avançado" at bounding box center [230, 122] width 54 height 14
click at [187, 95] on li "Conteúdo" at bounding box center [281, 86] width 187 height 16
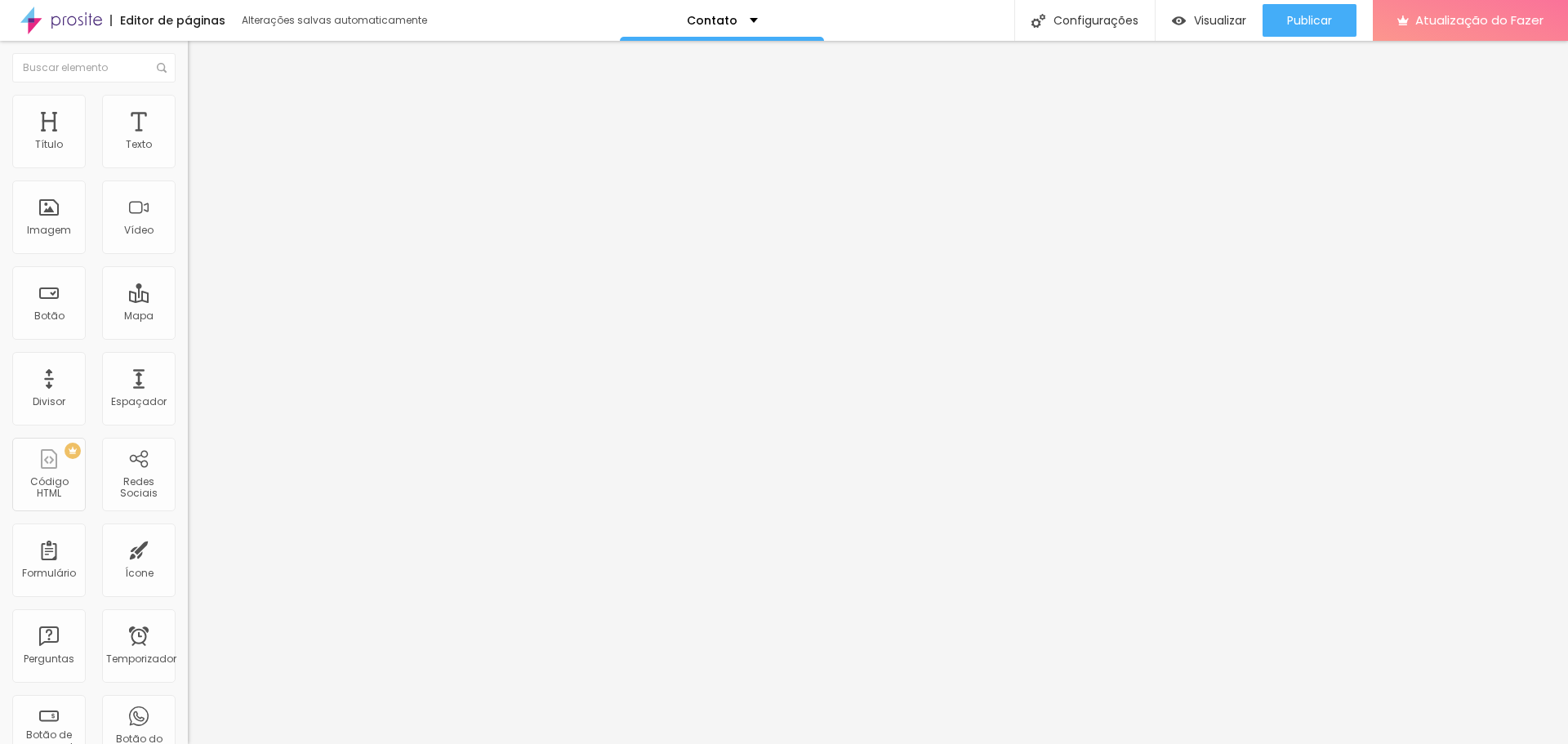
click at [187, 551] on textarea "Olá, cheguei até você pela página {page_title} e gostaria de mais informações" at bounding box center [280, 565] width 185 height 28
type textarea "Olá, quero fazer um orçamento!"
click at [1320, 25] on font "Publicar" at bounding box center [1309, 20] width 45 height 16
click at [1301, 23] on font "Publicar" at bounding box center [1309, 20] width 45 height 16
click at [1307, 21] on font "Publicar" at bounding box center [1309, 20] width 45 height 16
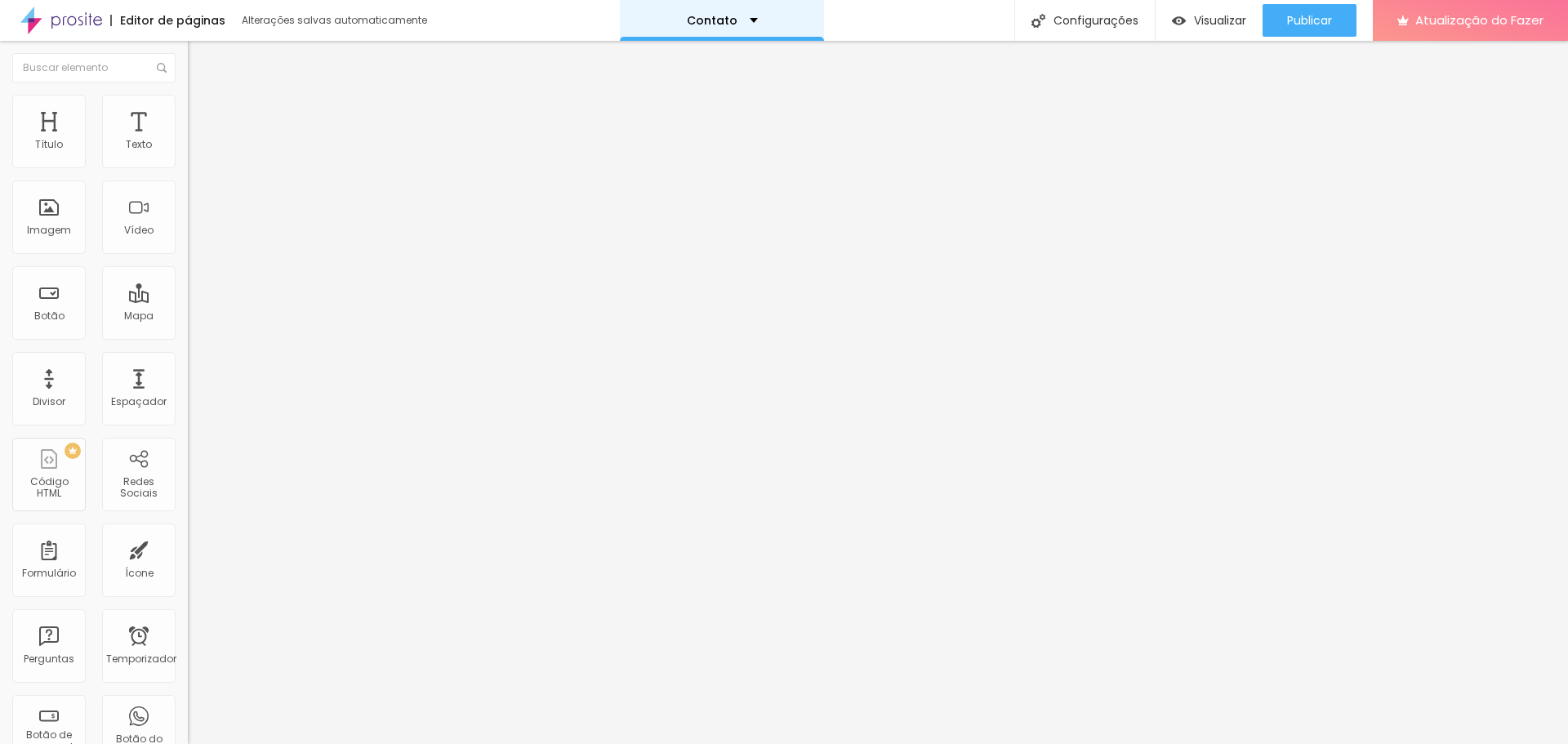
click at [721, 14] on div "Contato" at bounding box center [721, 20] width 204 height 41
click at [644, 71] on link "Sobre" at bounding box center [626, 62] width 36 height 17
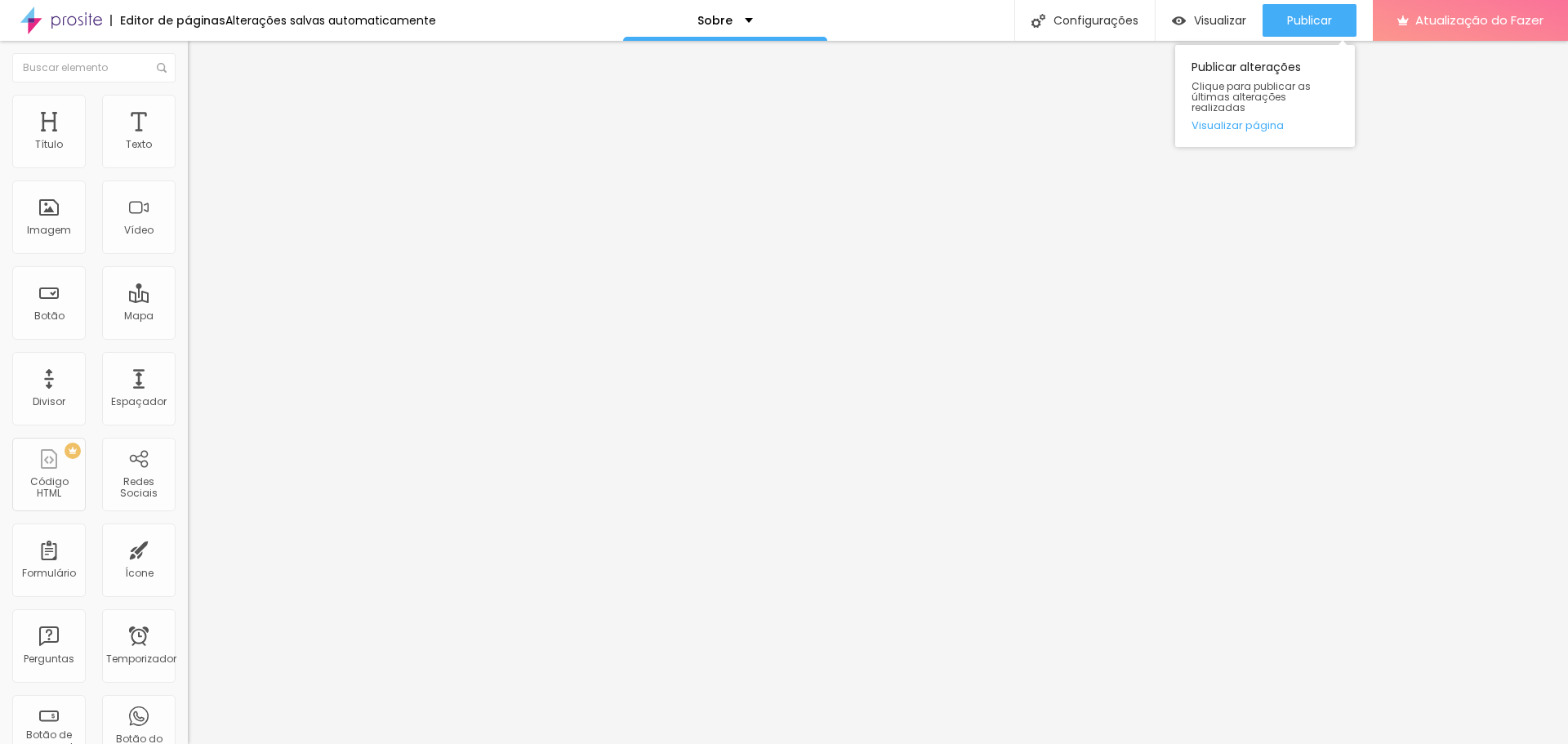
drag, startPoint x: 1312, startPoint y: 20, endPoint x: 1304, endPoint y: 45, distance: 26.2
click at [1312, 18] on font "Publicar" at bounding box center [1309, 20] width 45 height 16
click at [198, 140] on font "Trocar imagem" at bounding box center [237, 134] width 79 height 14
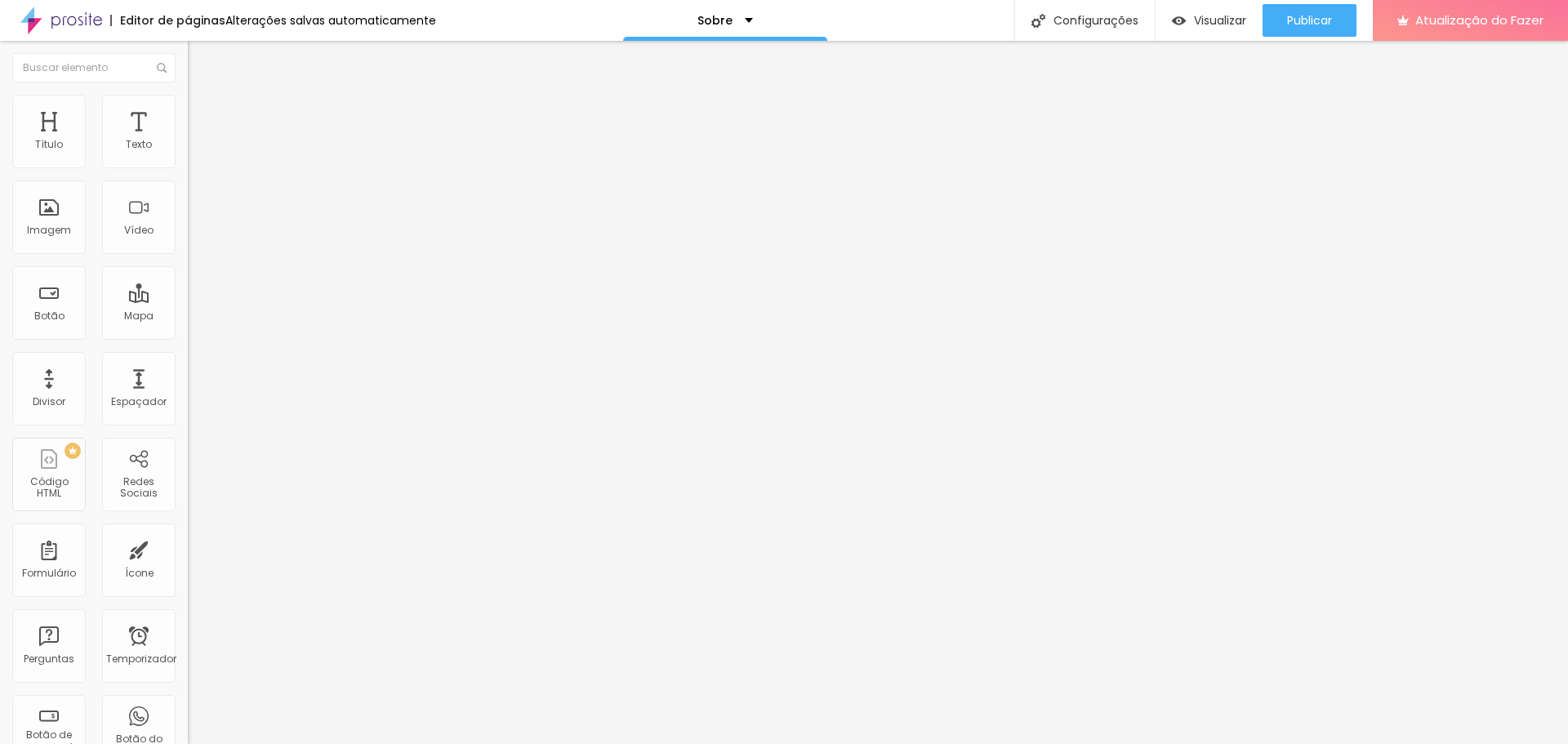
click at [1300, 17] on font "Publicar" at bounding box center [1309, 20] width 45 height 16
click at [187, 256] on font "Original" at bounding box center [207, 248] width 40 height 14
click at [187, 266] on span "Cinema" at bounding box center [208, 258] width 41 height 14
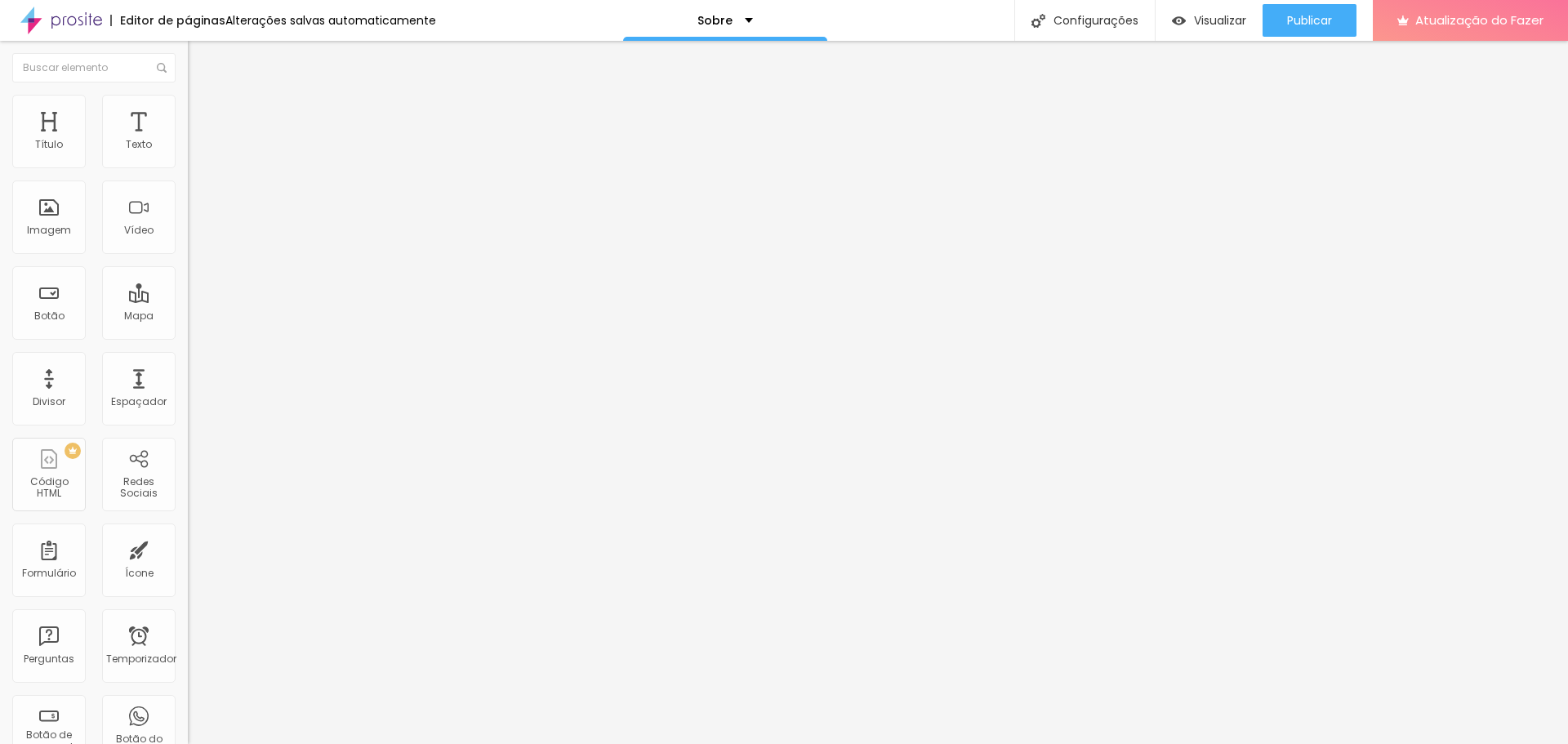
click at [187, 281] on span "Padrão" at bounding box center [206, 274] width 37 height 14
click at [187, 291] on font "Quadrado" at bounding box center [214, 283] width 53 height 14
click at [187, 300] on span "Original" at bounding box center [207, 293] width 40 height 14
click at [187, 106] on li "Estilo" at bounding box center [281, 103] width 187 height 16
type input "95"
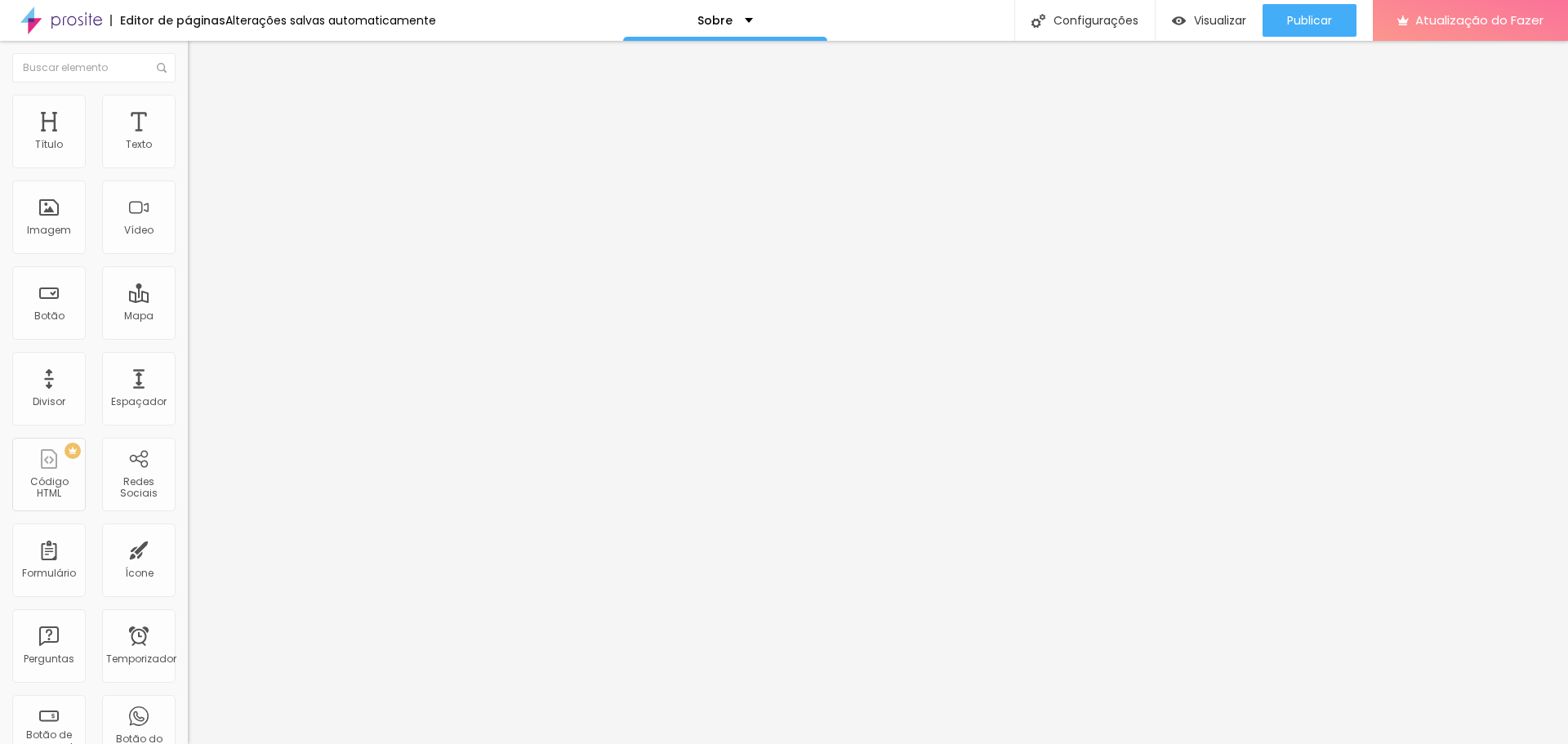
type input "95"
type input "90"
type input "85"
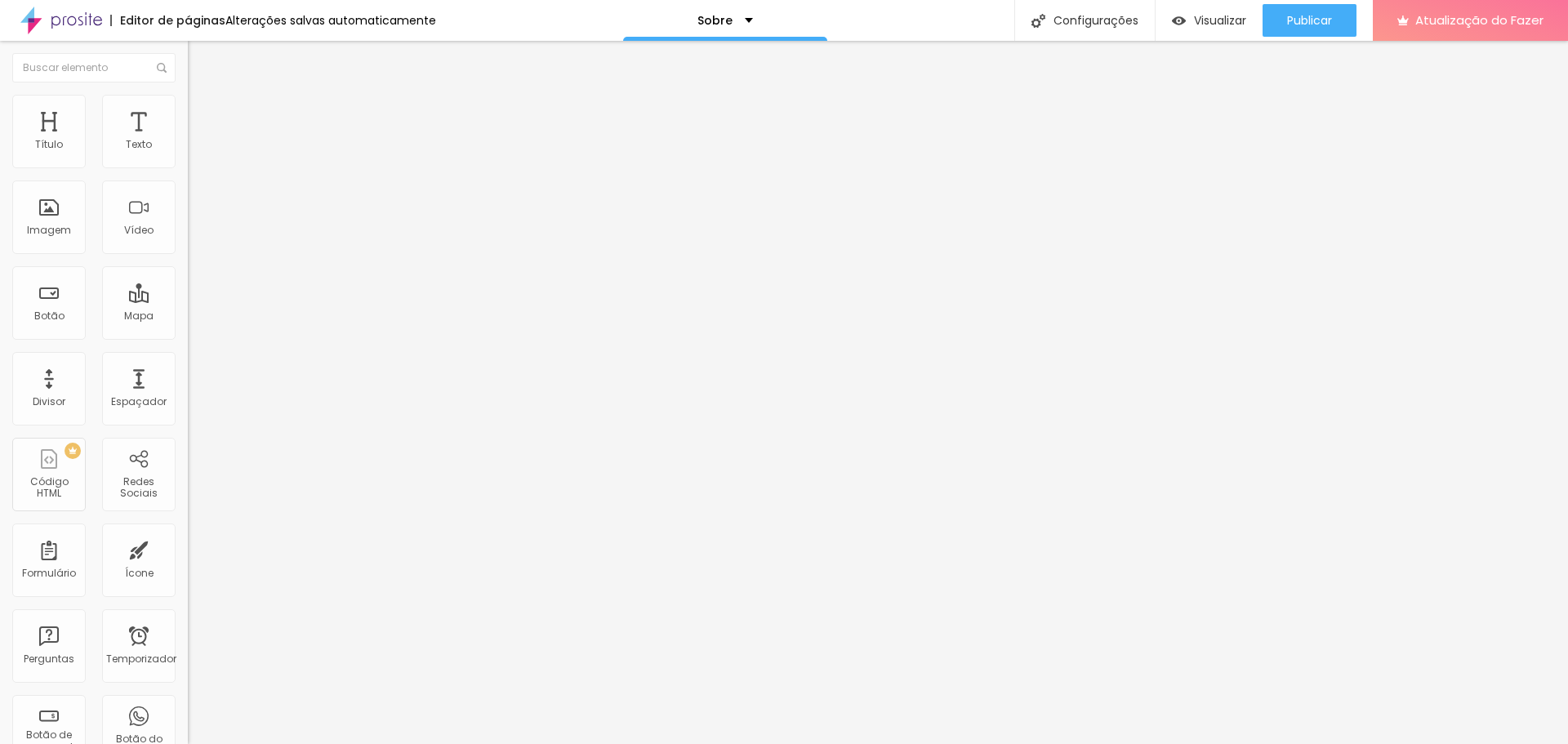
type input "80"
type input "75"
type input "70"
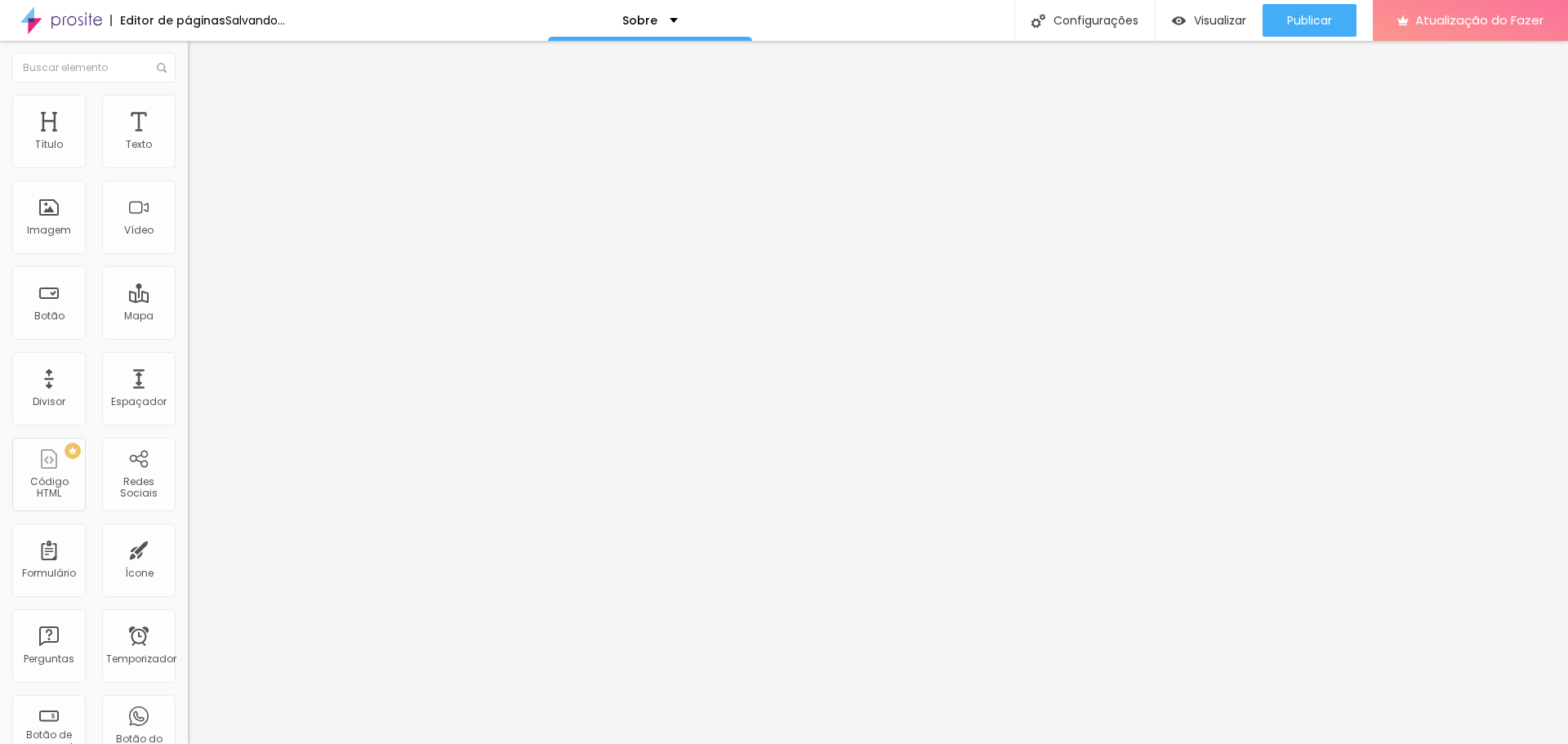
type input "70"
type input "65"
type input "60"
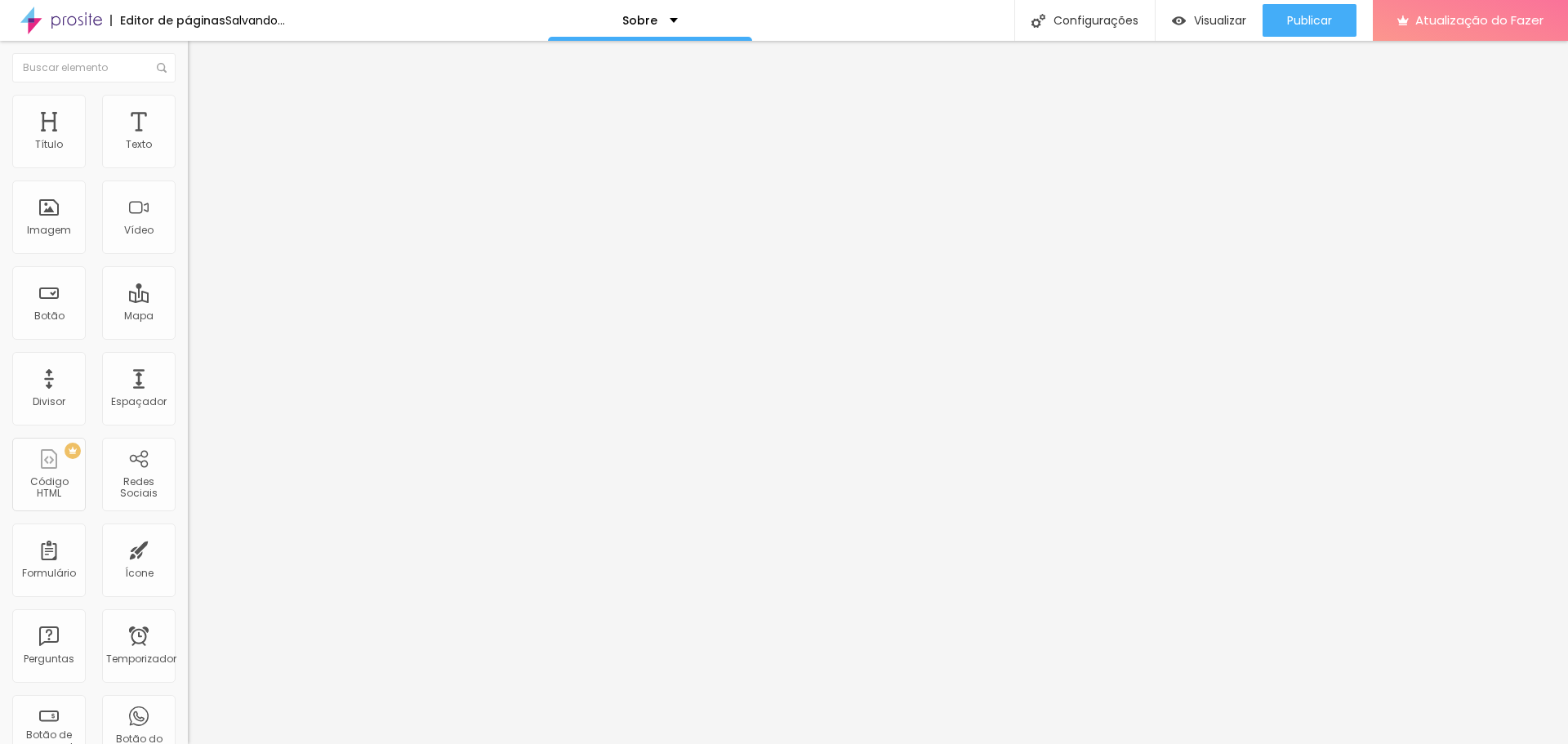
type input "55"
type input "50"
type input "45"
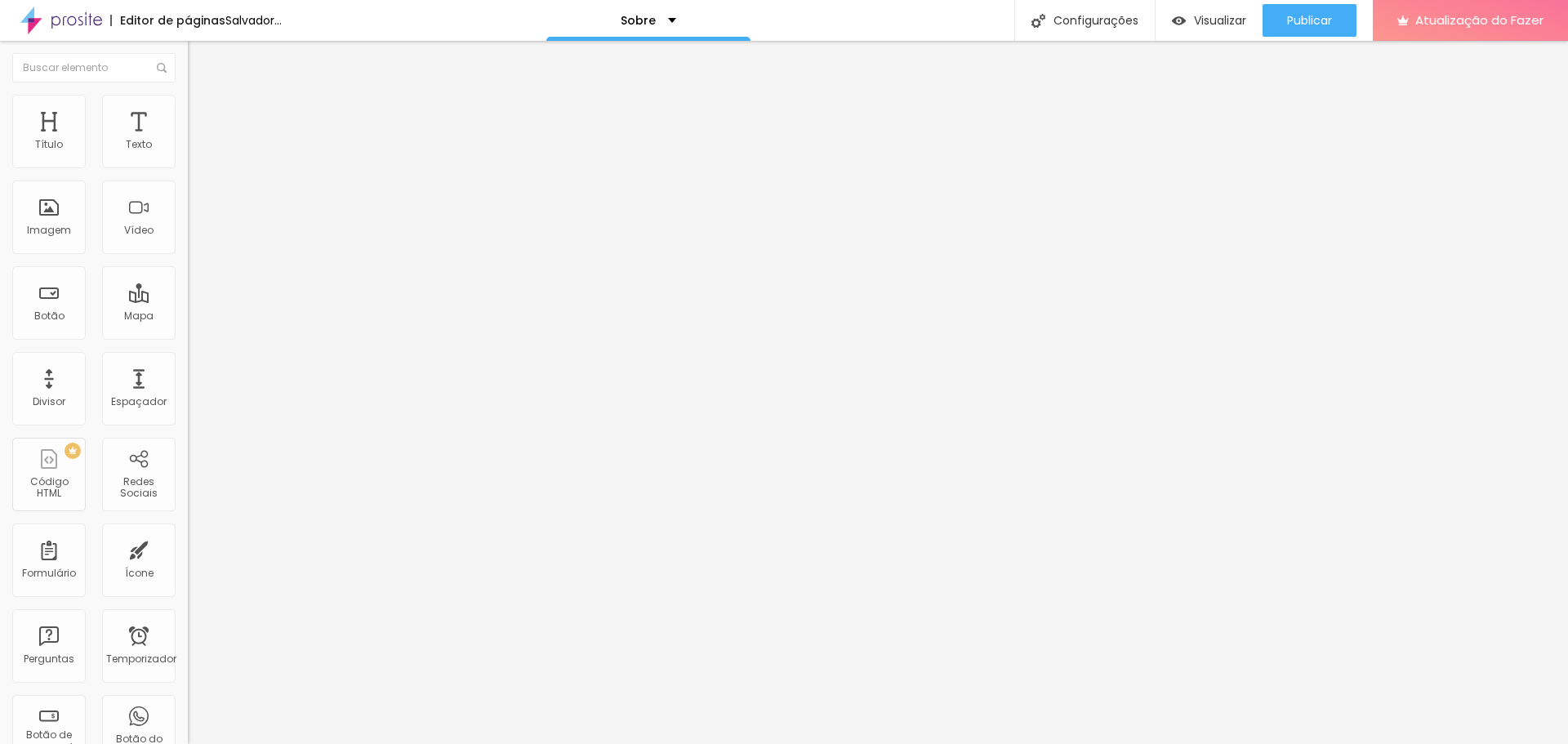
type input "45"
type input "40"
type input "35"
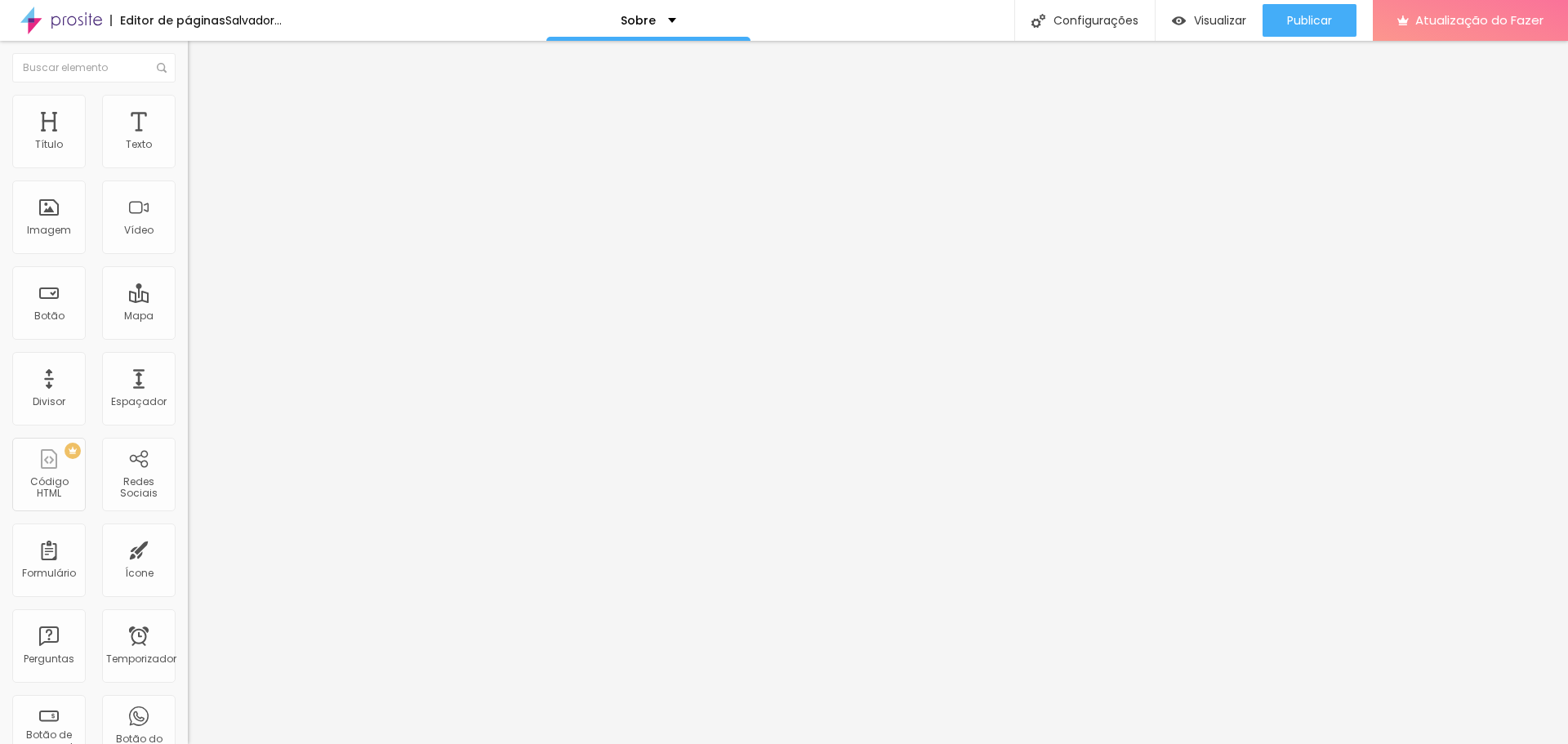
type input "40"
type input "45"
type input "50"
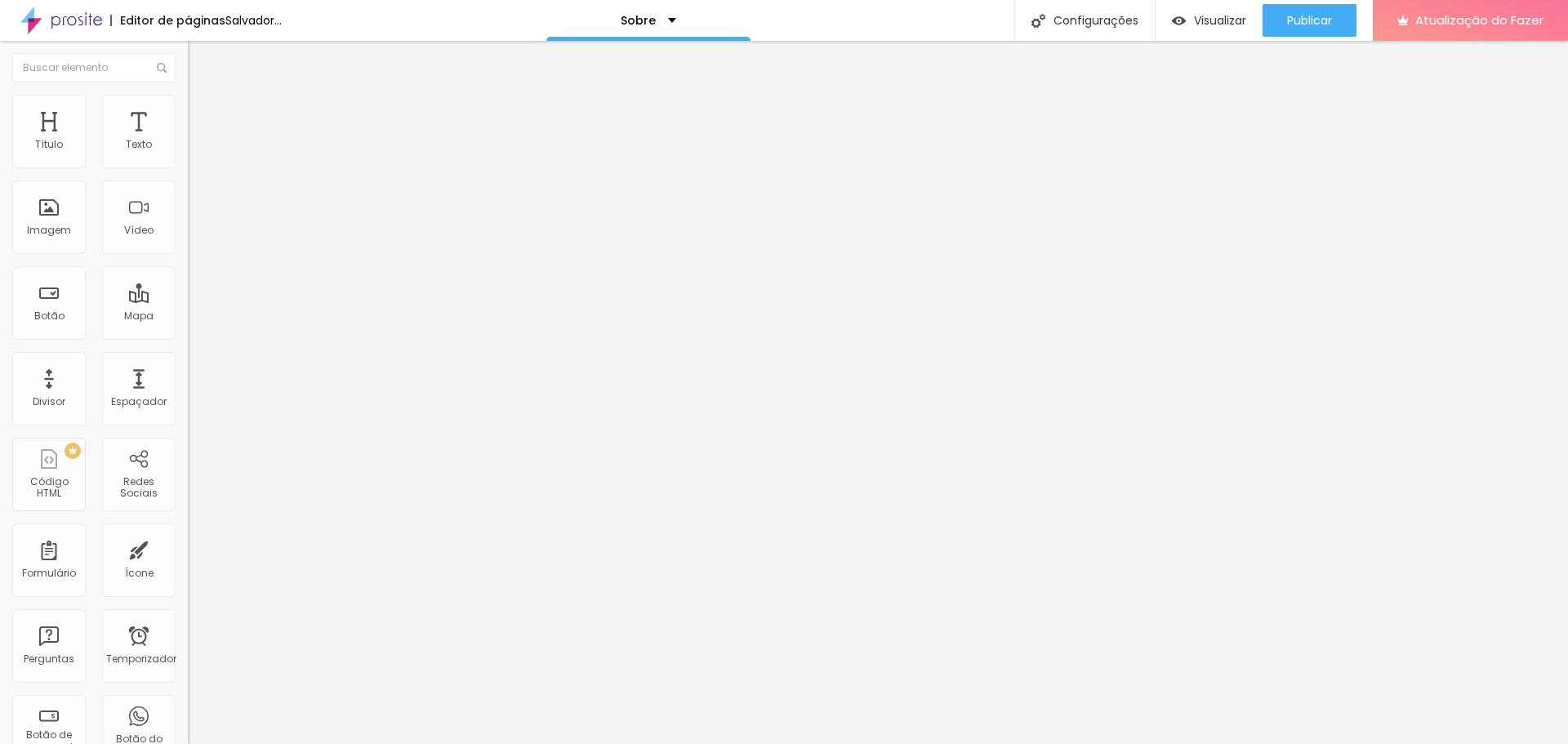
type input "50"
type input "45"
type input "40"
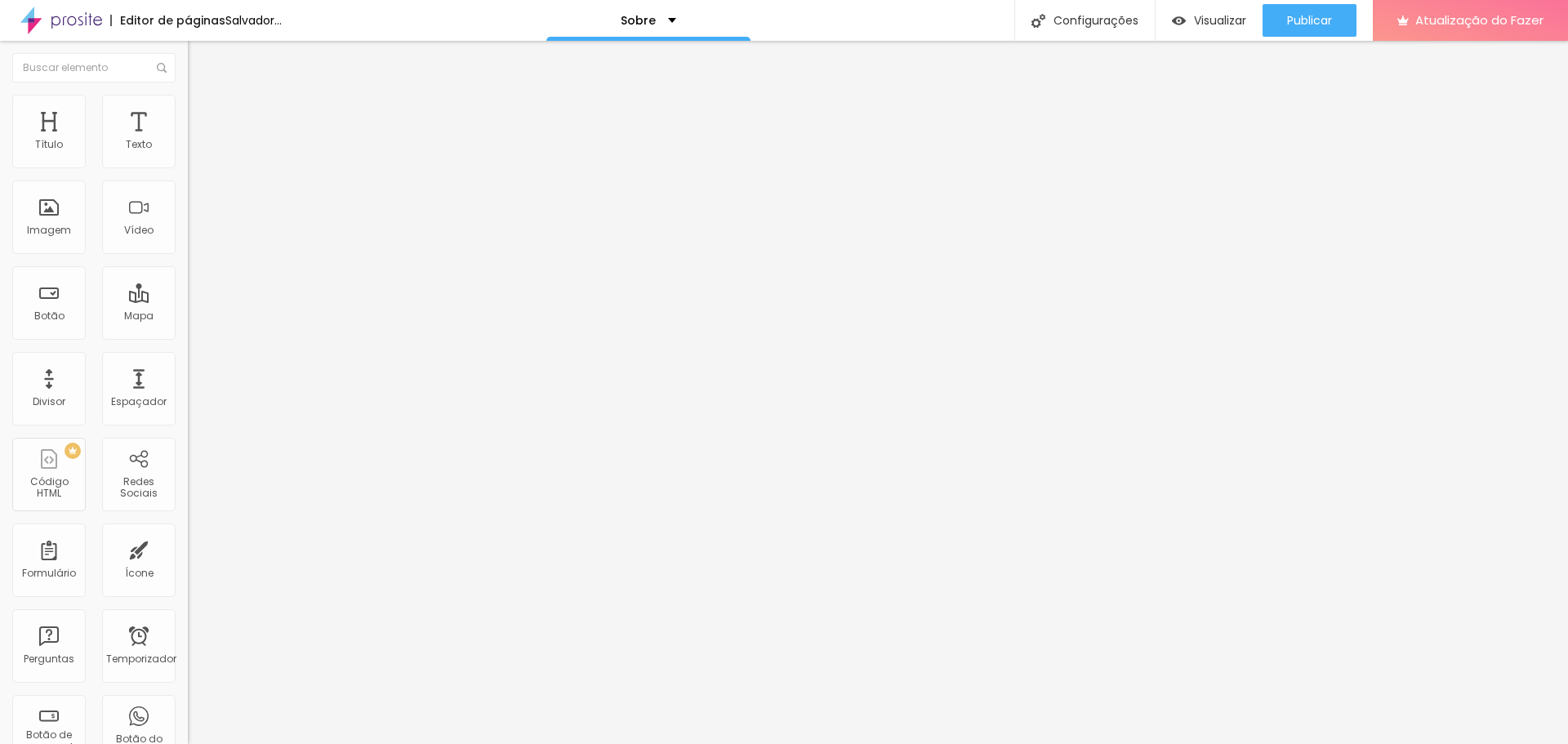
type input "45"
type input "50"
type input "55"
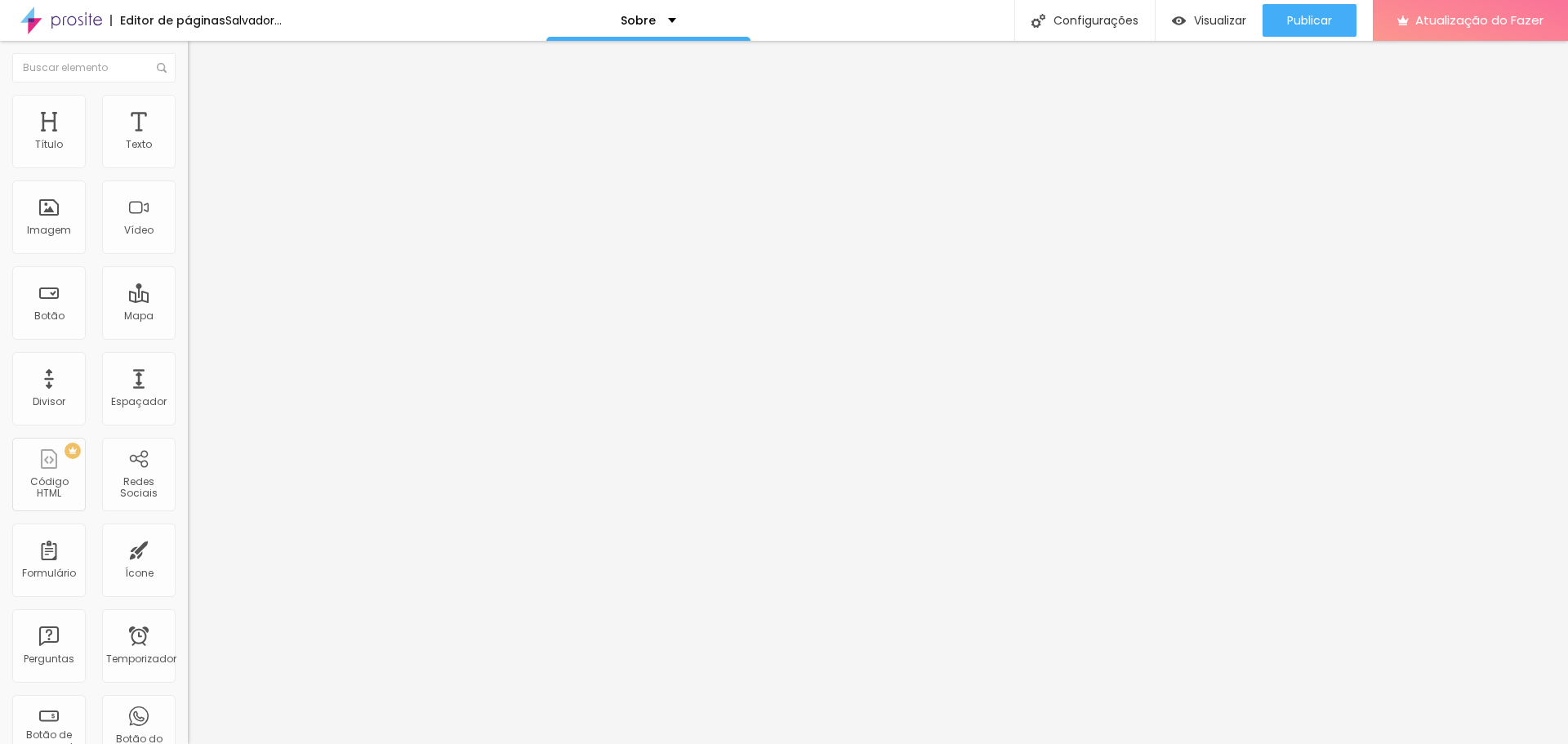
type input "55"
type input "60"
type input "65"
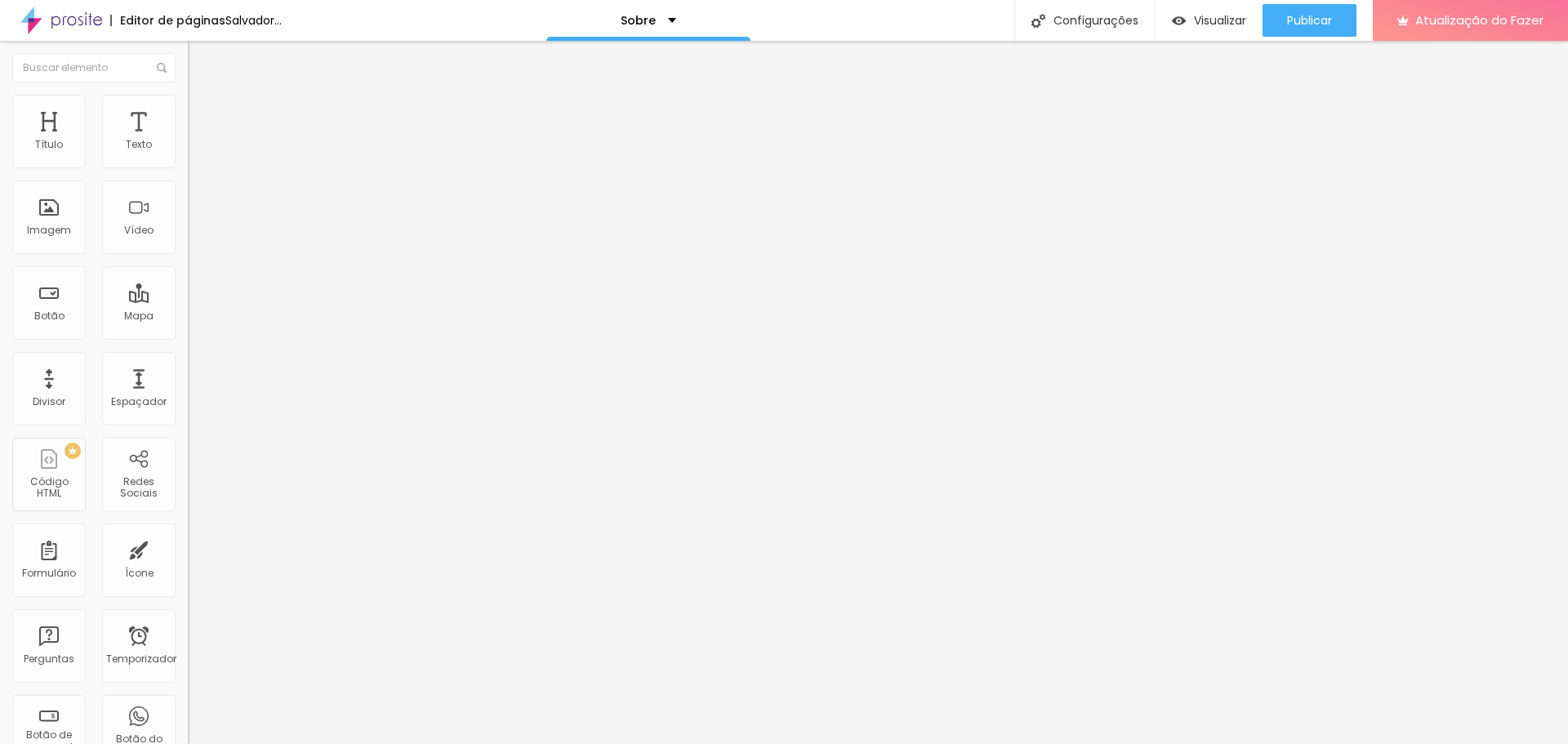
type input "70"
type input "65"
type input "70"
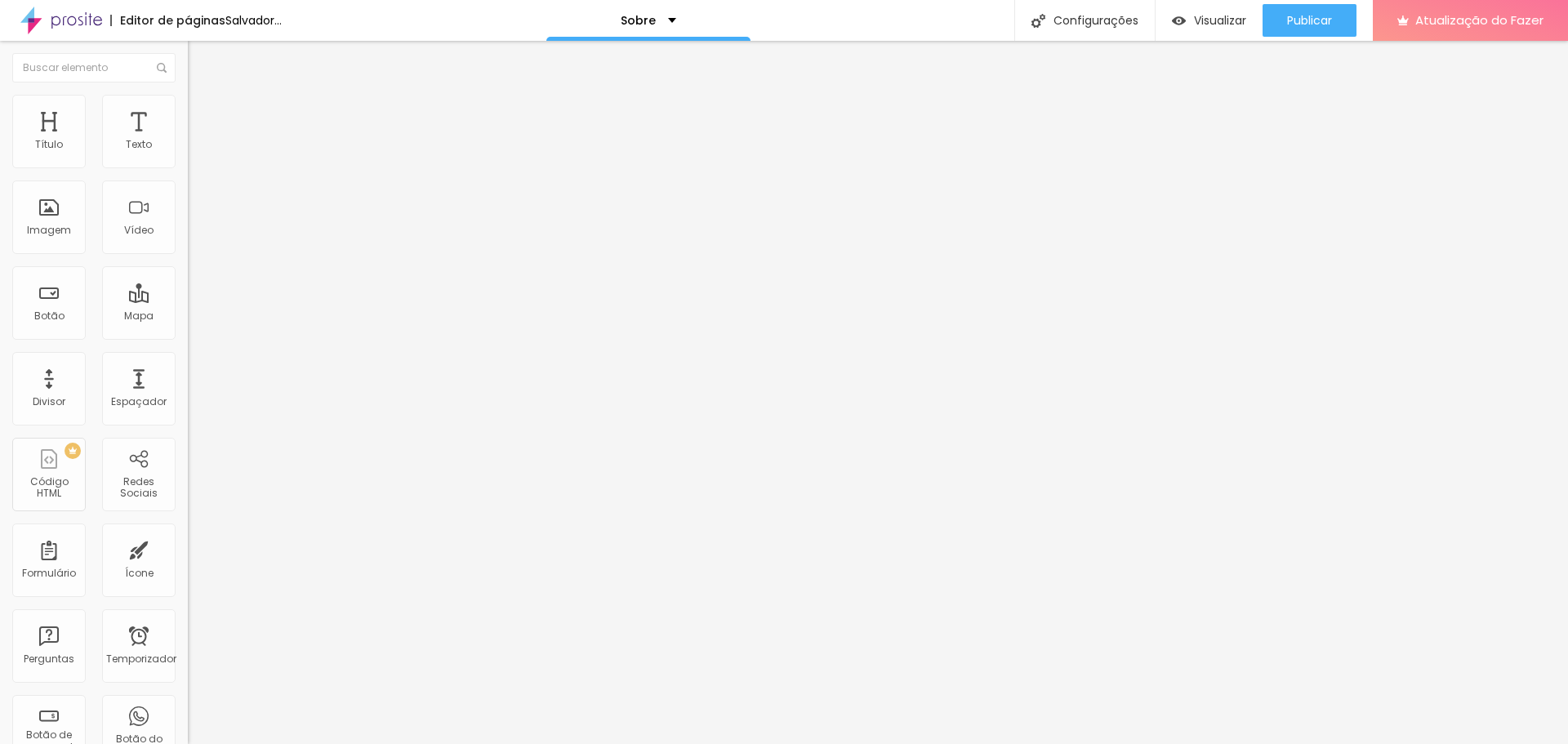
type input "70"
type input "75"
type input "80"
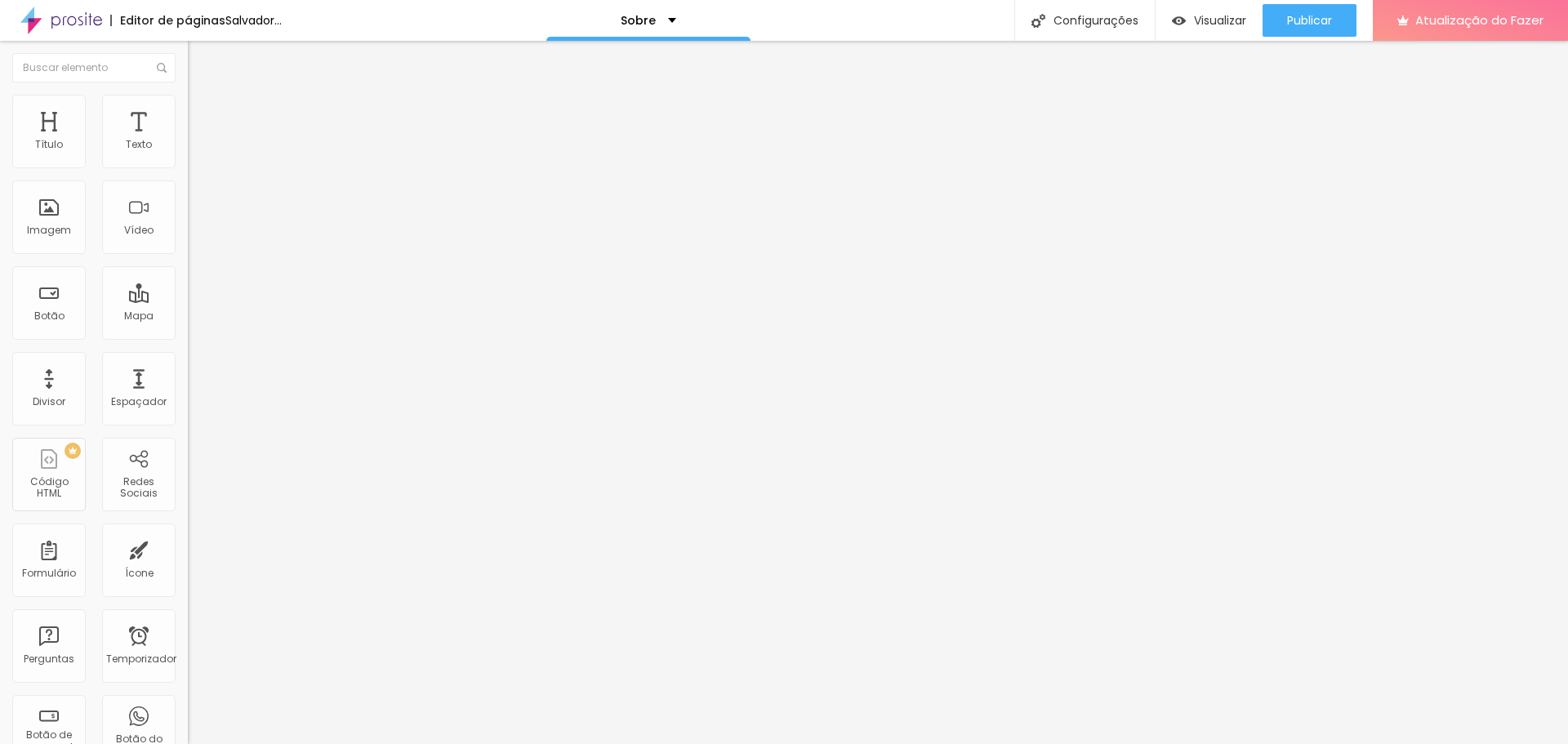
type input "85"
type input "90"
type input "100"
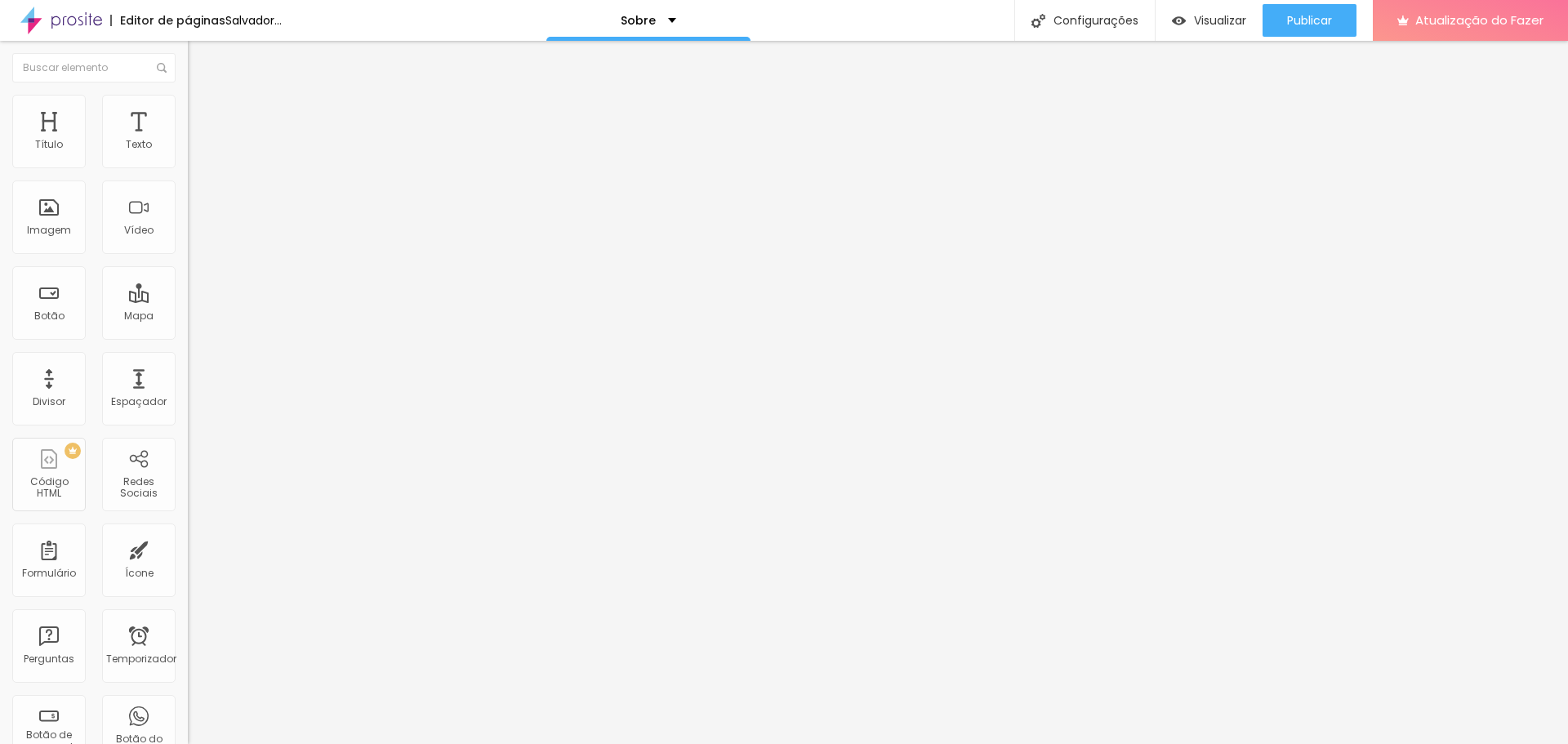
type input "100"
type input "95"
type input "90"
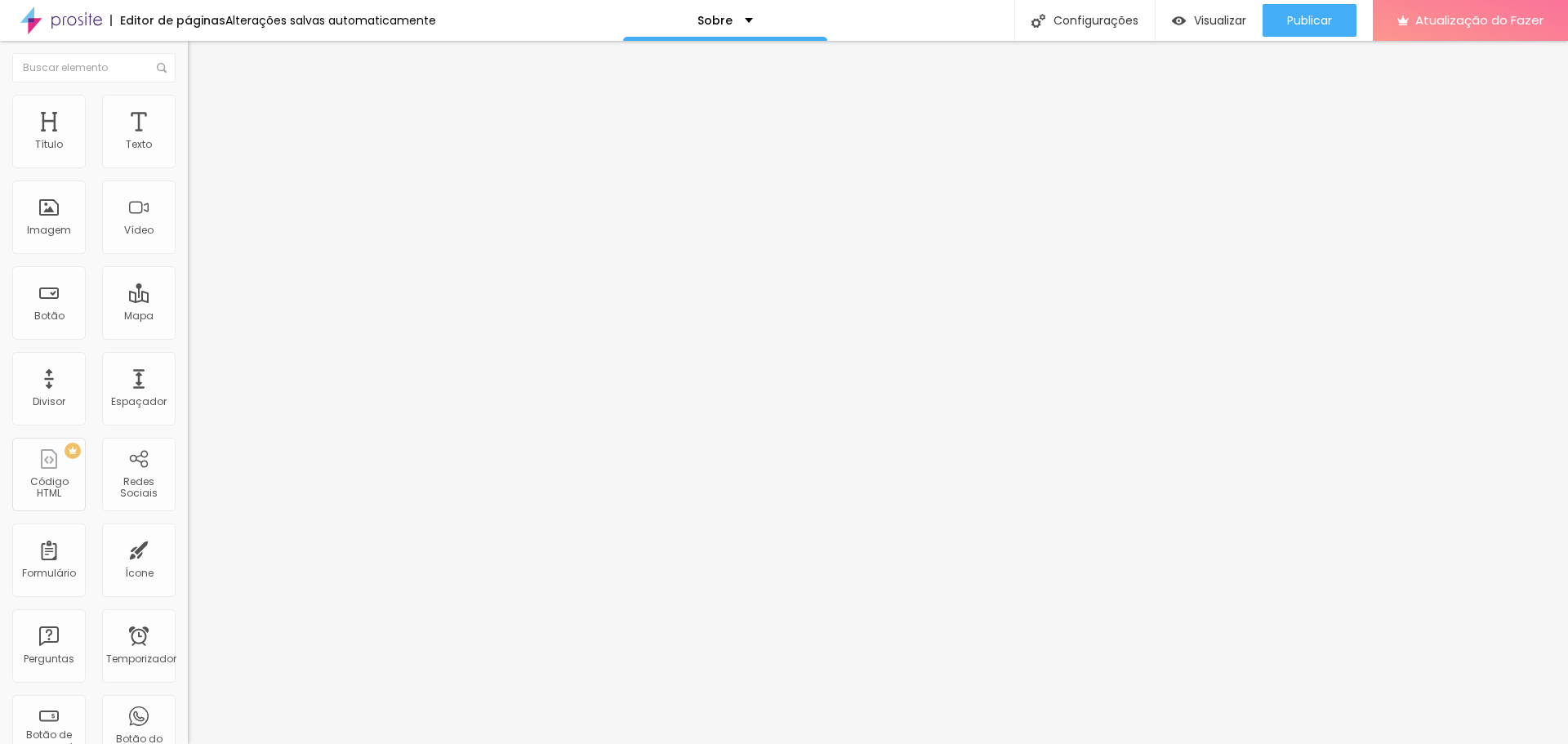
type input "85"
type input "80"
type input "75"
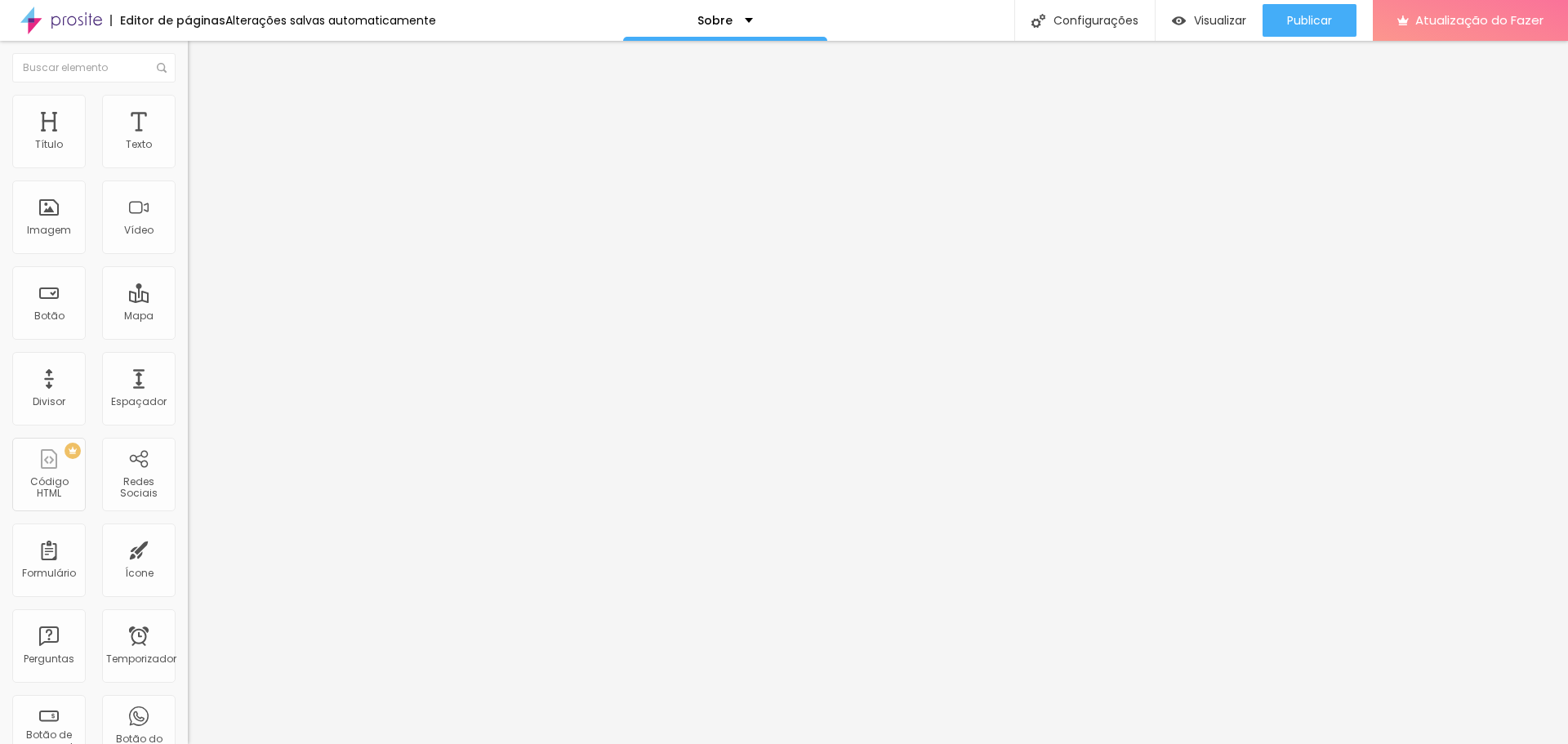
type input "75"
type input "70"
type input "65"
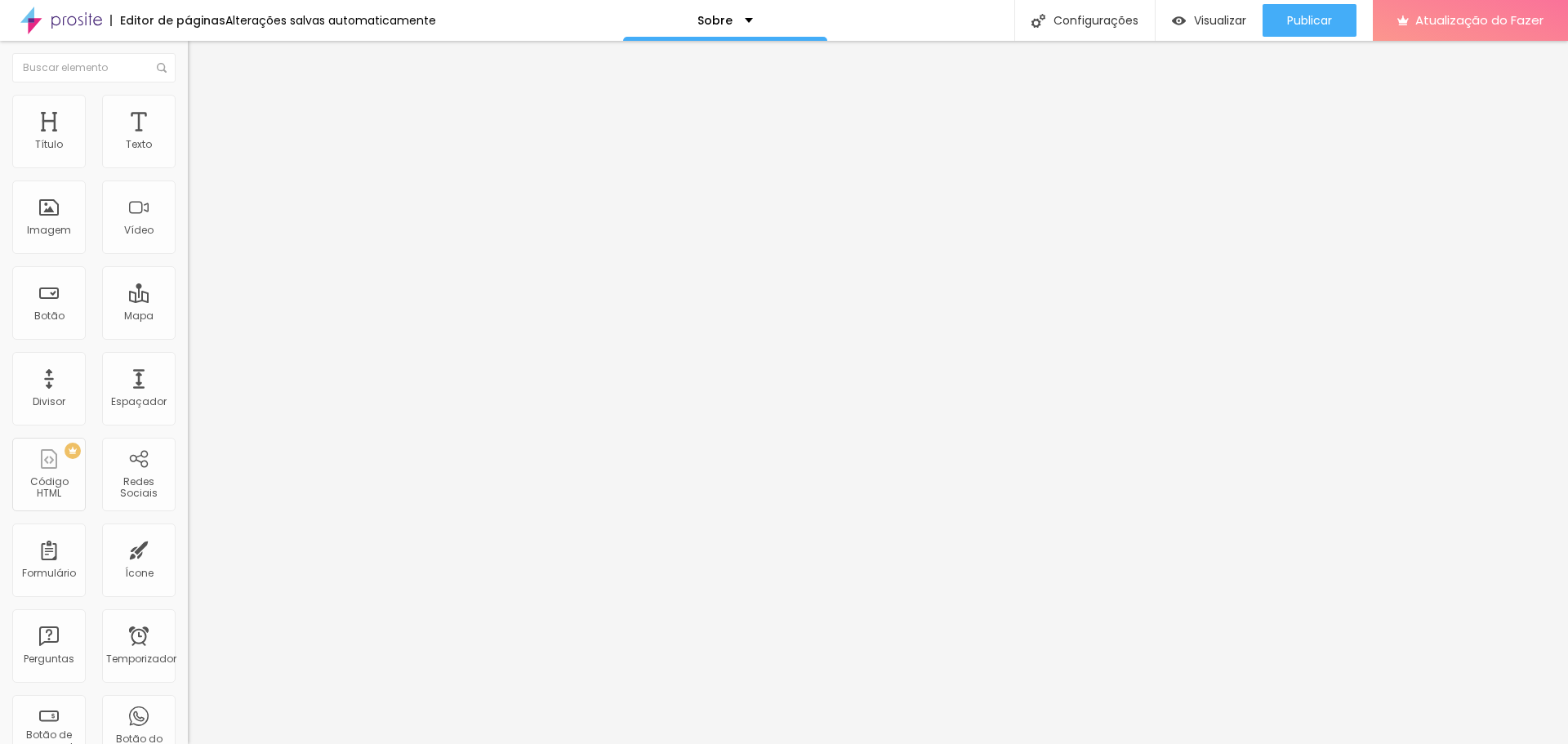
type input "60"
drag, startPoint x: 168, startPoint y: 177, endPoint x: 105, endPoint y: 182, distance: 63.2
type input "60"
click at [187, 167] on input "range" at bounding box center [240, 161] width 105 height 13
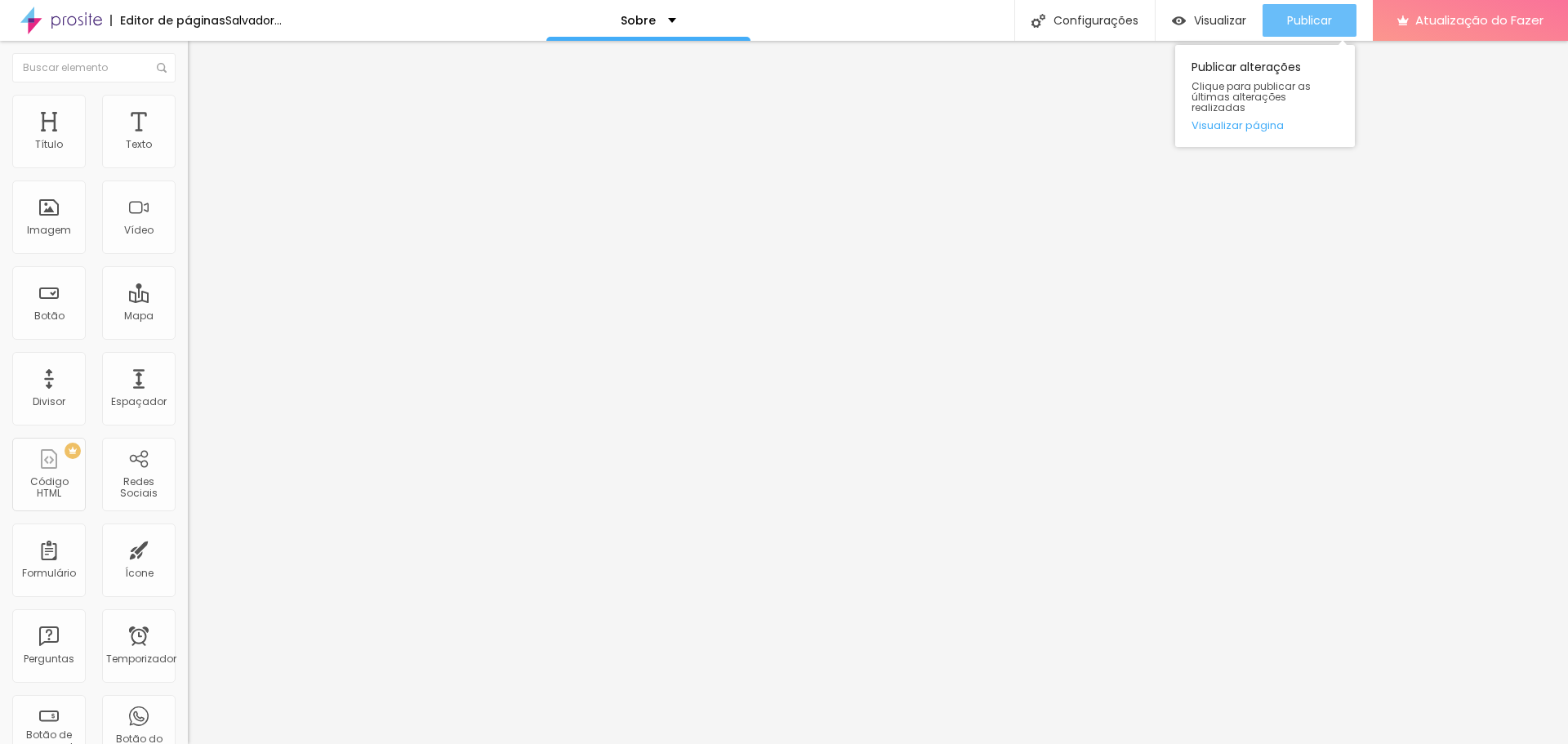
click at [1301, 34] on div "Publicar" at bounding box center [1309, 20] width 45 height 33
click at [1280, 14] on button "Publicar" at bounding box center [1310, 20] width 94 height 33
click at [1295, 19] on font "Publicar" at bounding box center [1309, 20] width 45 height 16
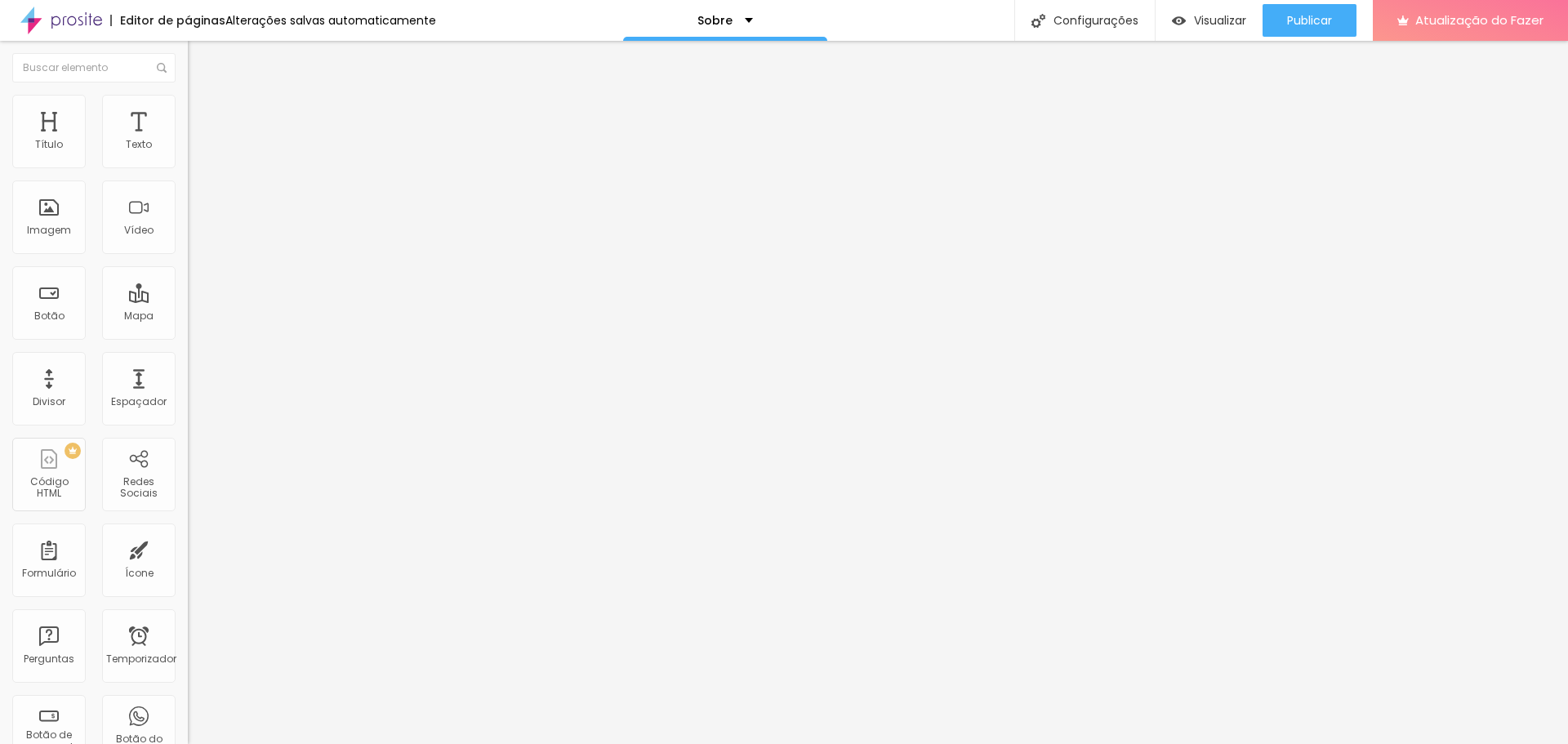
click at [187, 108] on li "Estilo" at bounding box center [281, 103] width 187 height 16
click at [187, 93] on img at bounding box center [194, 85] width 14 height 14
click at [187, 162] on img at bounding box center [281, 234] width 187 height 187
click at [187, 161] on img at bounding box center [281, 234] width 187 height 187
click at [187, 164] on img at bounding box center [281, 234] width 187 height 187
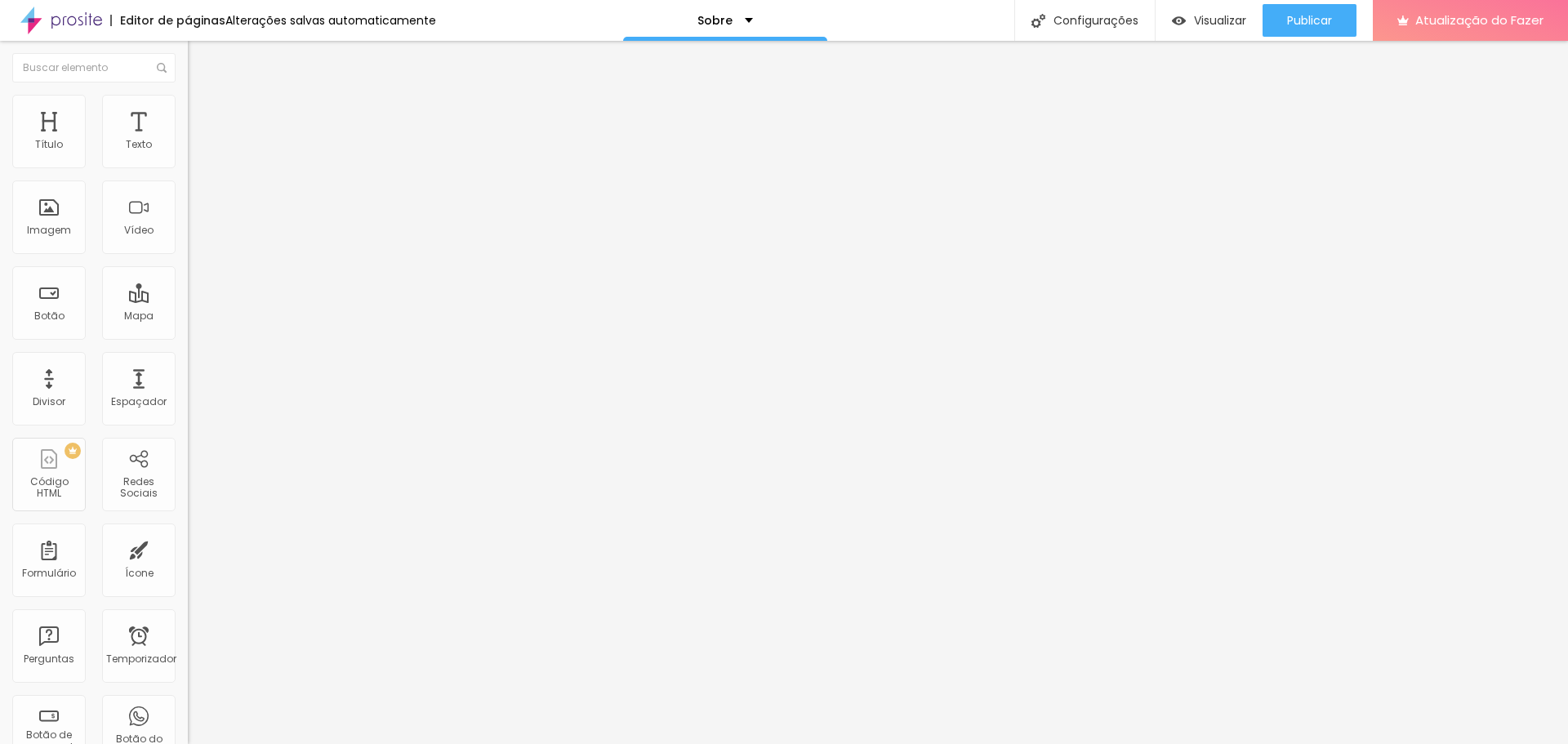
click at [187, 350] on div "Instagram" at bounding box center [281, 447] width 187 height 196
